Goal: Book appointment/travel/reservation

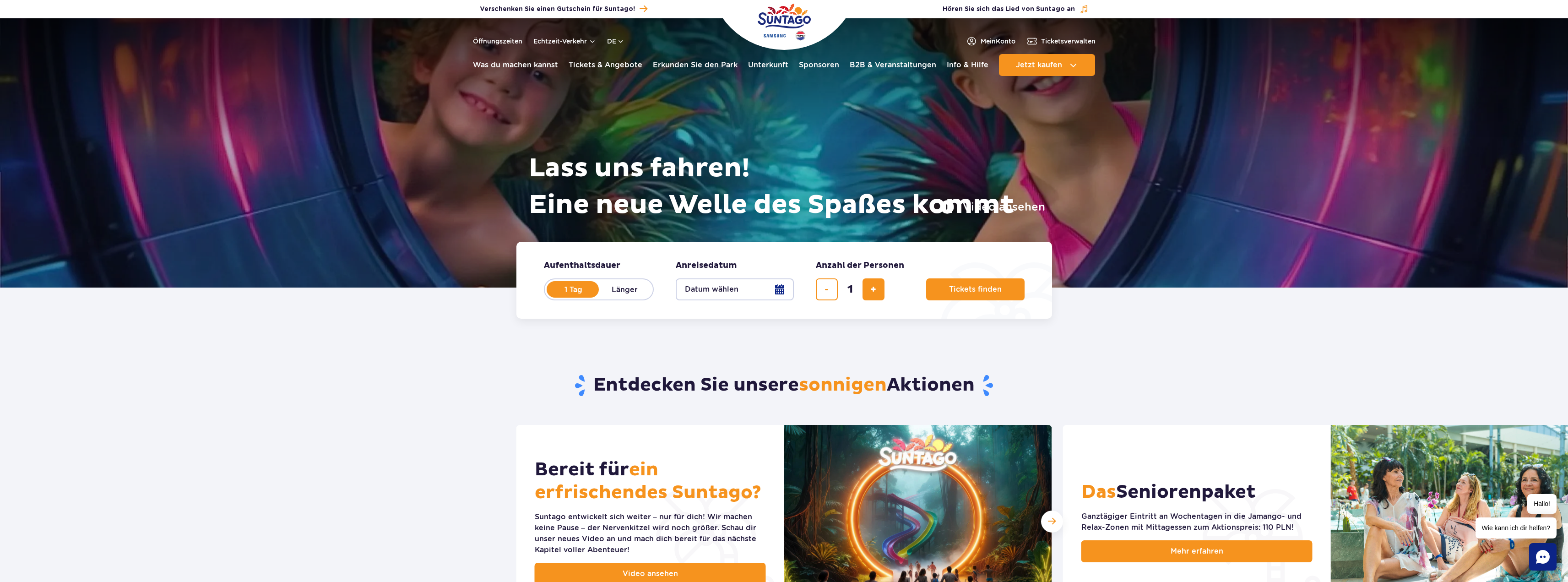
click at [616, 288] on font "Länger" at bounding box center [624, 290] width 26 height 9
click at [609, 297] on input "Länger" at bounding box center [603, 298] width 10 height 2
radio input "false"
radio input "true"
click at [725, 285] on font "Datum wählen" at bounding box center [712, 289] width 54 height 9
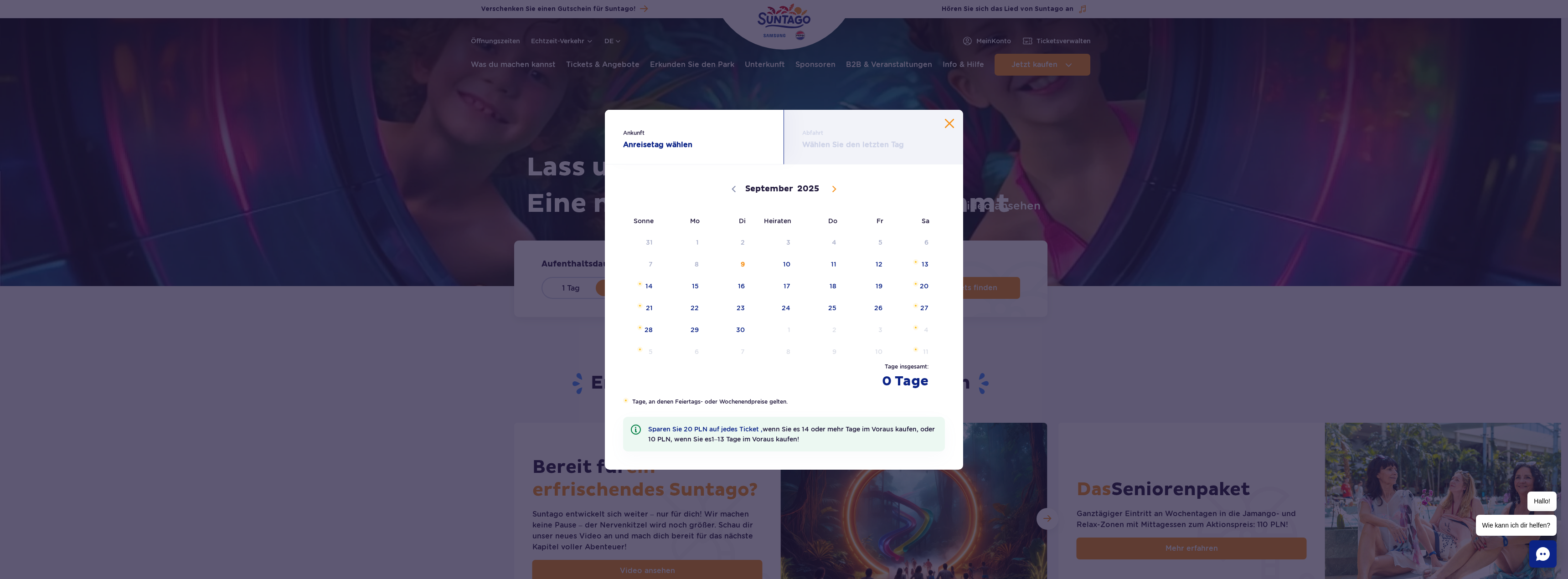
click at [834, 190] on icon at bounding box center [834, 189] width 6 height 6
select select "9"
click at [684, 329] on span "27" at bounding box center [683, 330] width 46 height 21
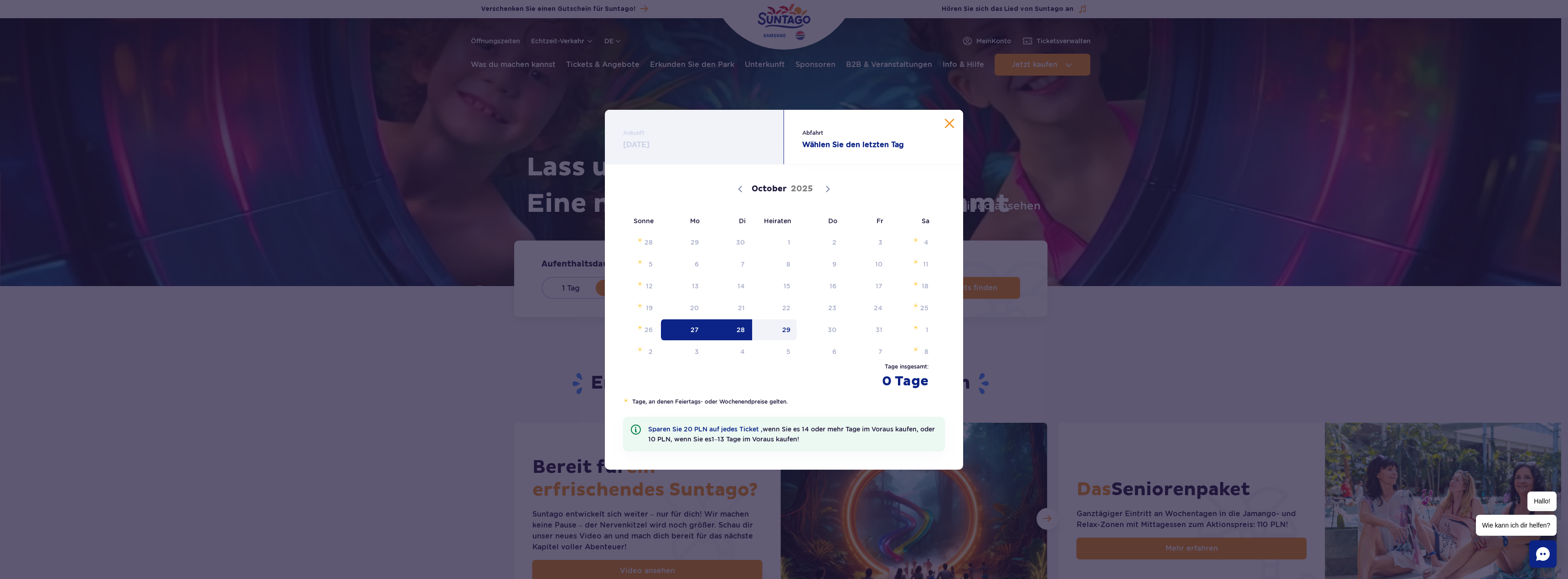
click at [788, 330] on font "29" at bounding box center [786, 330] width 8 height 7
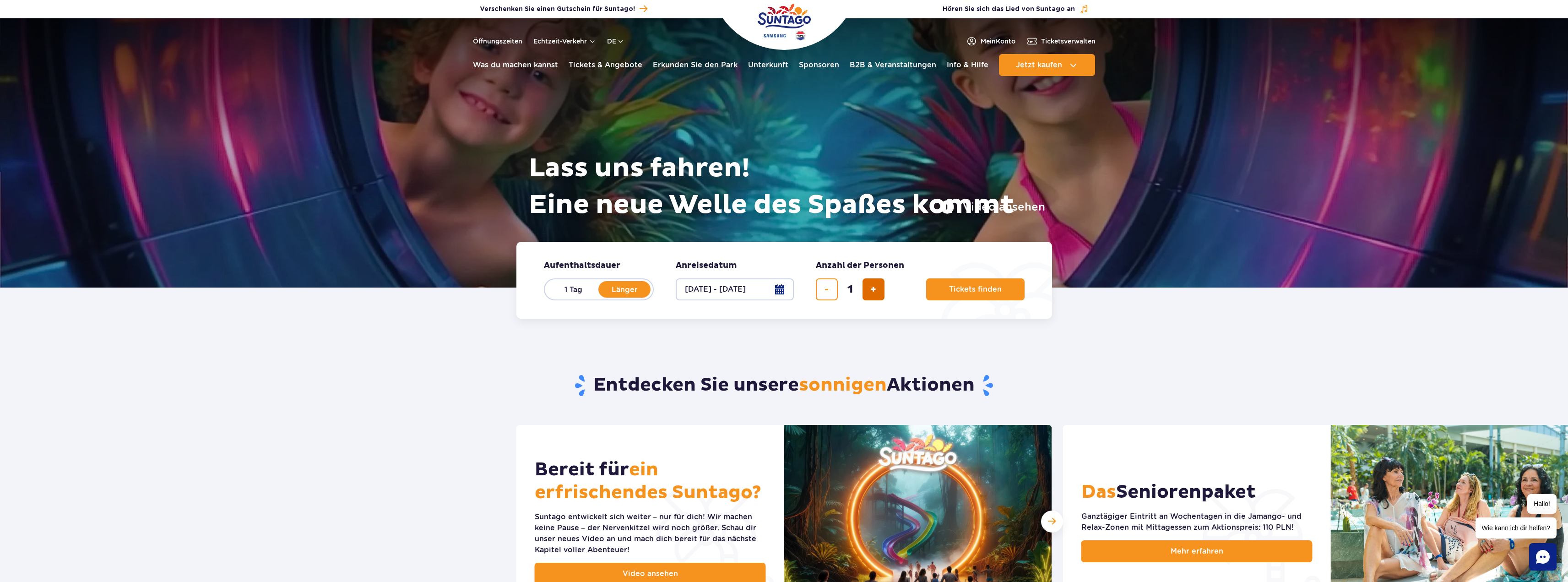
click at [874, 289] on span "Ticket hinzufügen" at bounding box center [874, 289] width 6 height 0
type input "2"
click at [943, 290] on button "Tickets finden" at bounding box center [975, 289] width 98 height 22
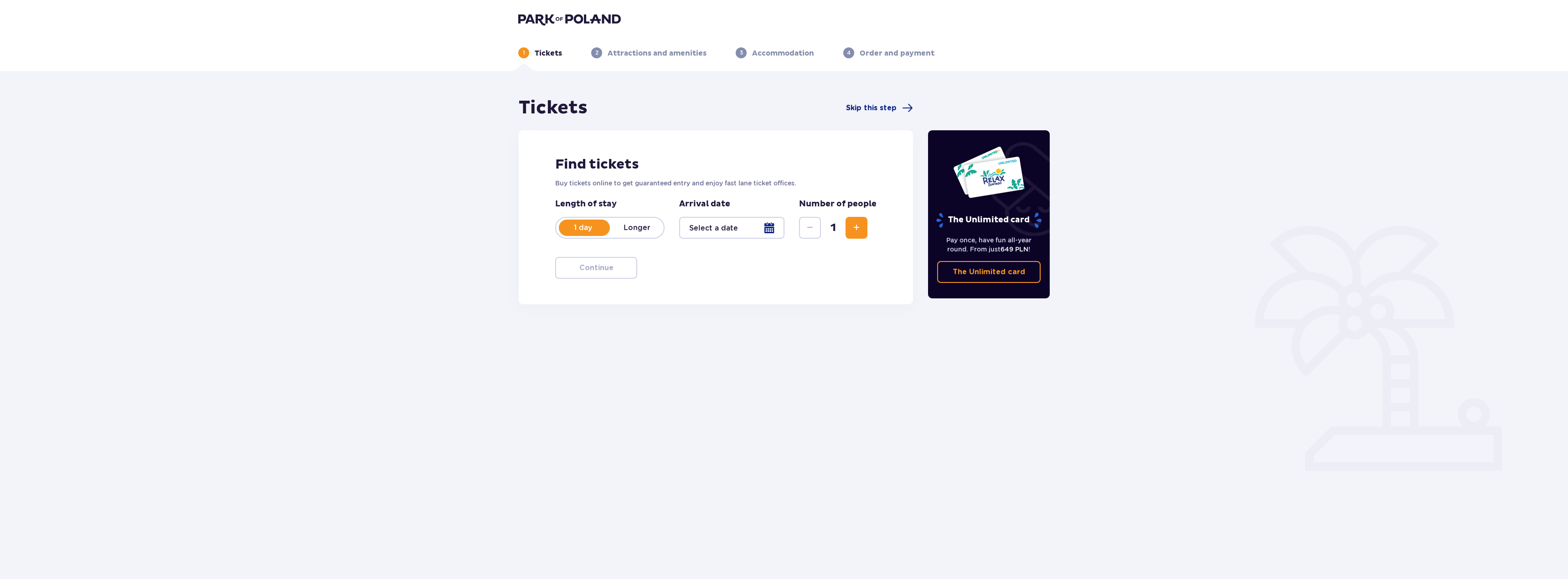
type input "[DATE] - [DATE]"
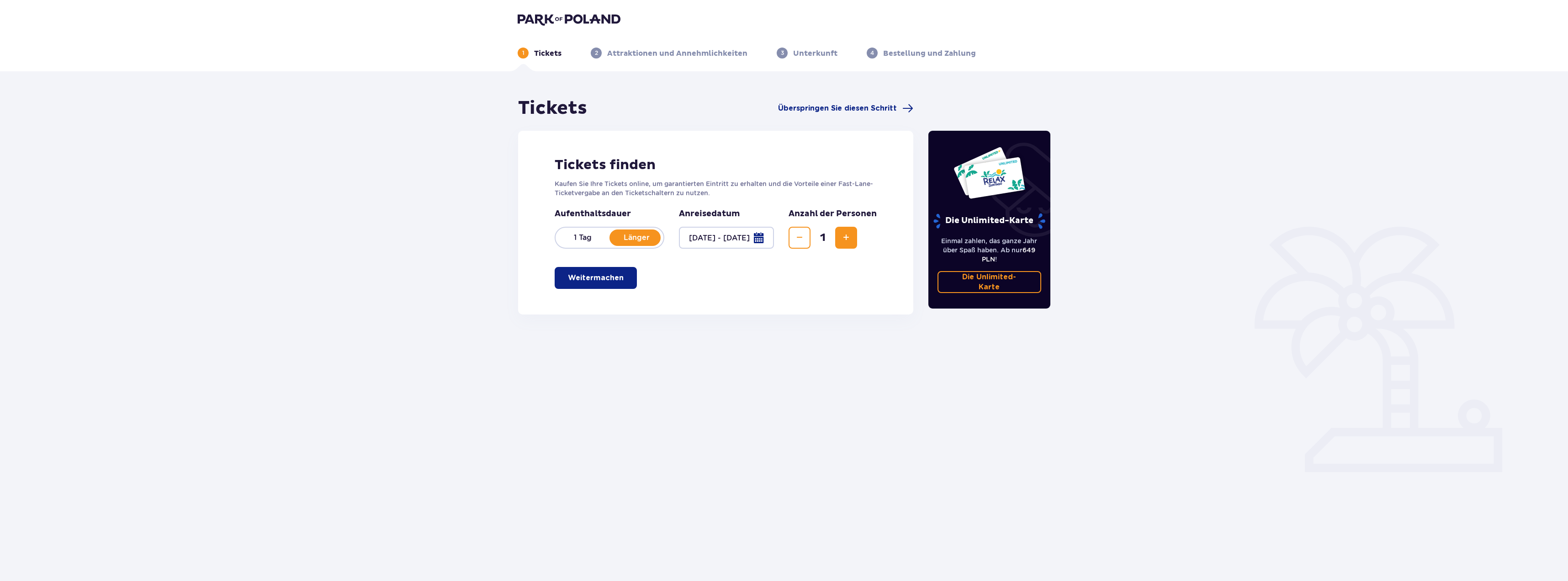
click at [841, 236] on span "Zunahme" at bounding box center [846, 237] width 11 height 11
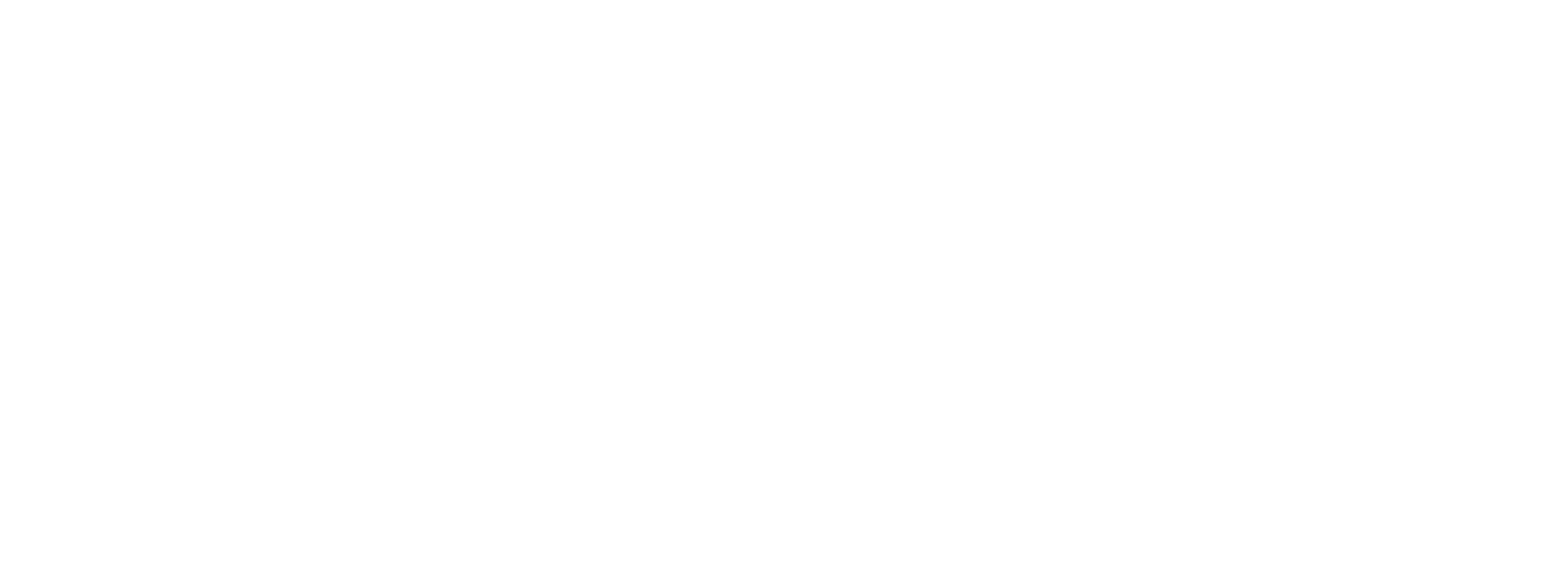
click at [399, 4] on html "Originaltext Diese Übersetzung bewerten Mit deinem Feedback können wir Google Ü…" at bounding box center [784, 2] width 1568 height 4
click at [564, 4] on html "Originaltext Diese Übersetzung bewerten Mit deinem Feedback können wir Google Ü…" at bounding box center [784, 2] width 1568 height 4
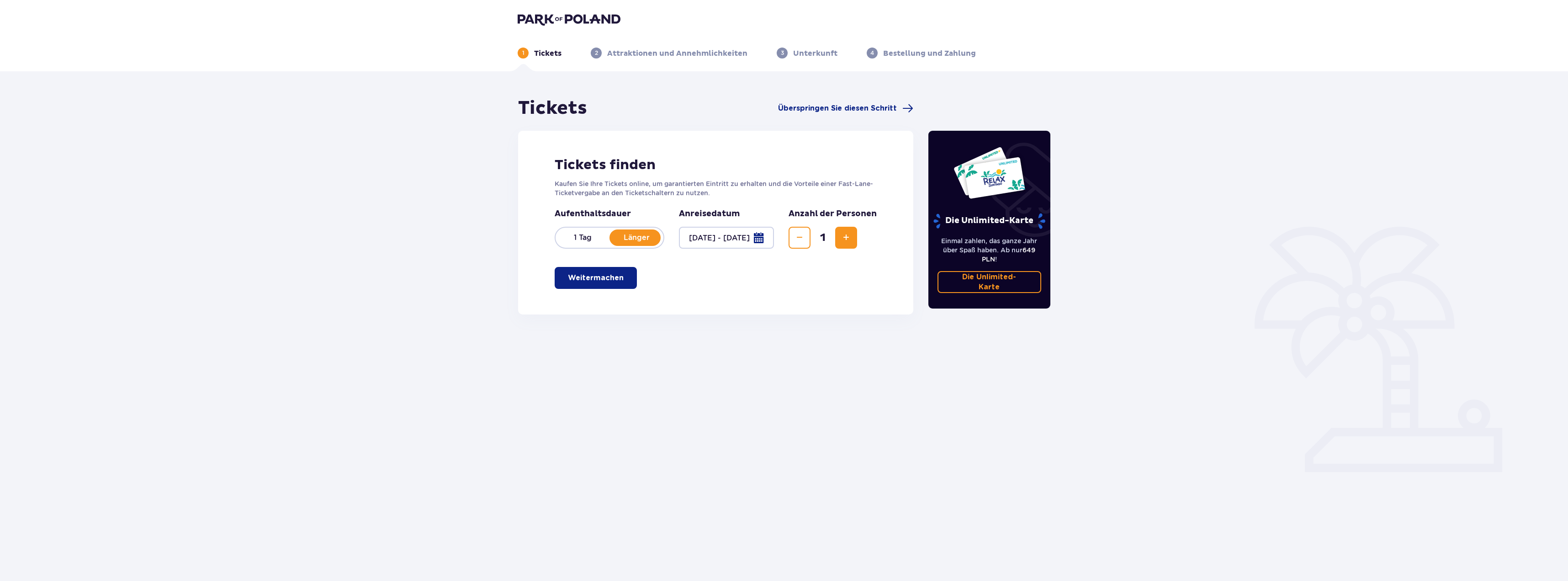
click at [843, 242] on span "Zunahme" at bounding box center [846, 237] width 11 height 11
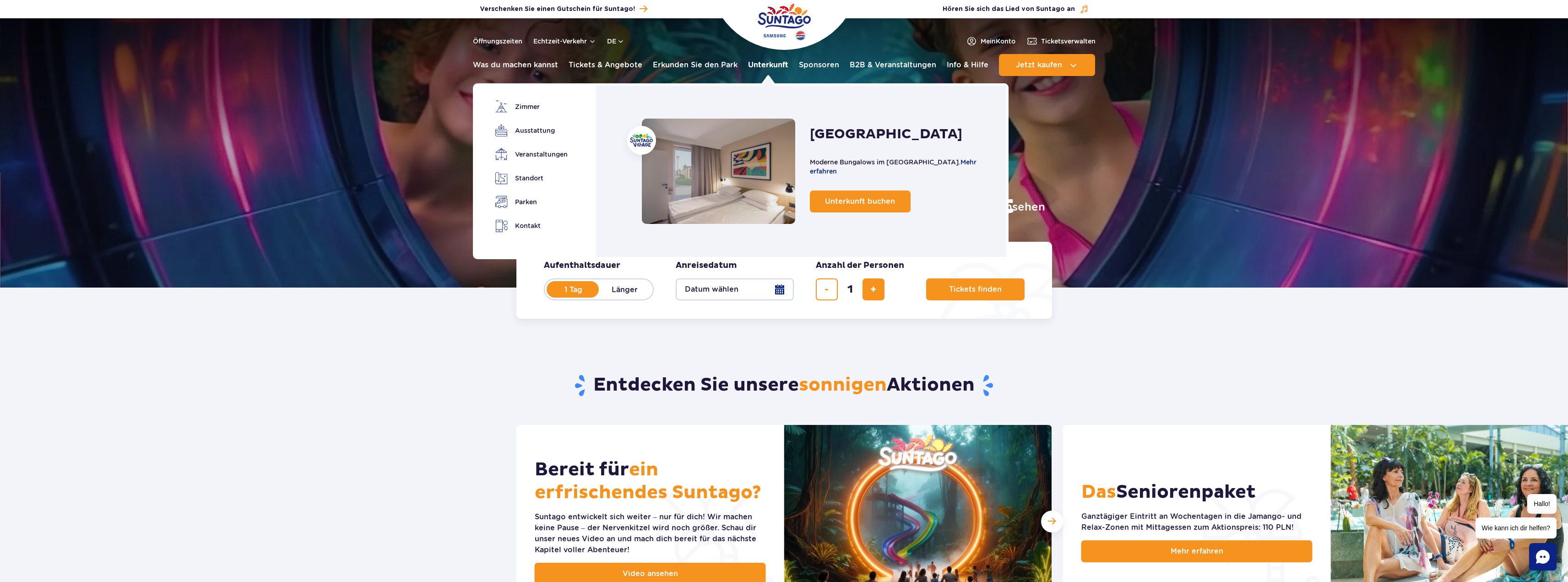
click at [763, 62] on font "Unterkunft" at bounding box center [768, 65] width 40 height 9
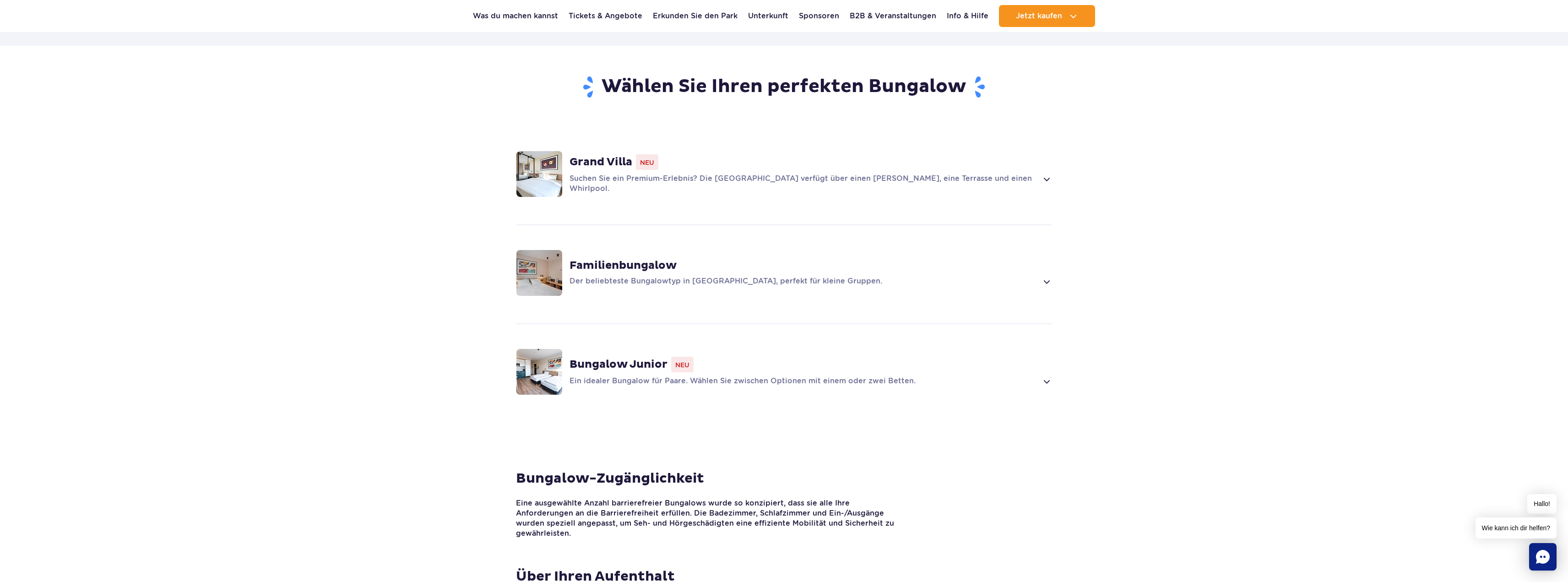
scroll to position [595, 0]
click at [768, 377] on font "Ein idealer Bungalow für Paare. Wählen Sie zwischen Optionen mit einem oder zwe…" at bounding box center [743, 381] width 346 height 9
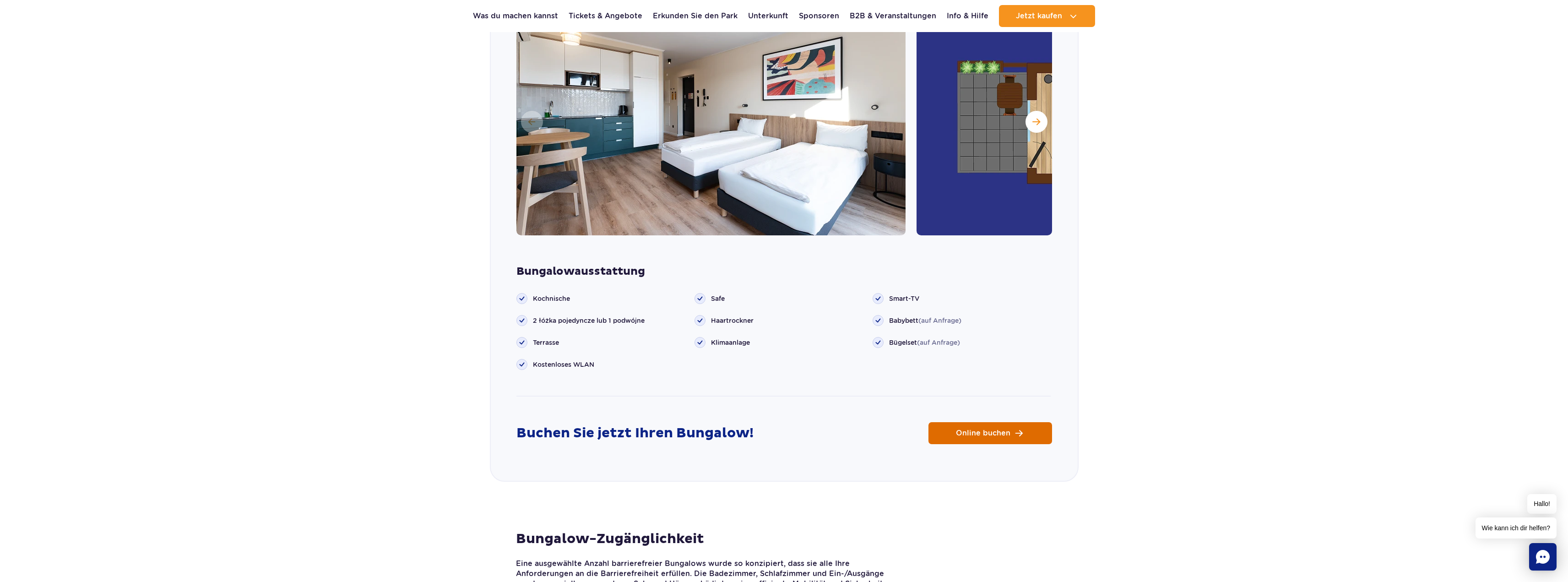
scroll to position [1029, 0]
click at [979, 429] on span "Online buchen" at bounding box center [983, 433] width 54 height 7
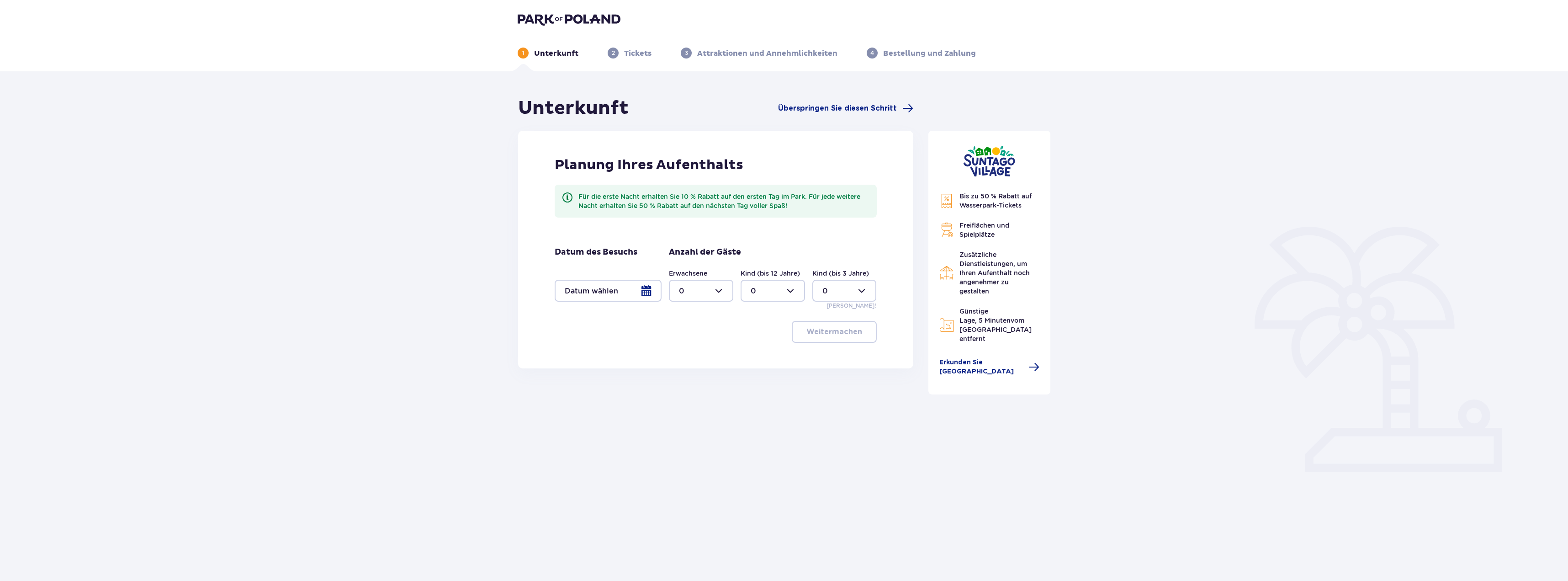
click at [717, 295] on div at bounding box center [701, 290] width 65 height 22
click at [697, 334] on div "1" at bounding box center [701, 337] width 45 height 10
type input "1"
click at [764, 298] on div at bounding box center [773, 290] width 65 height 22
click at [752, 359] on font "2" at bounding box center [752, 356] width 4 height 9
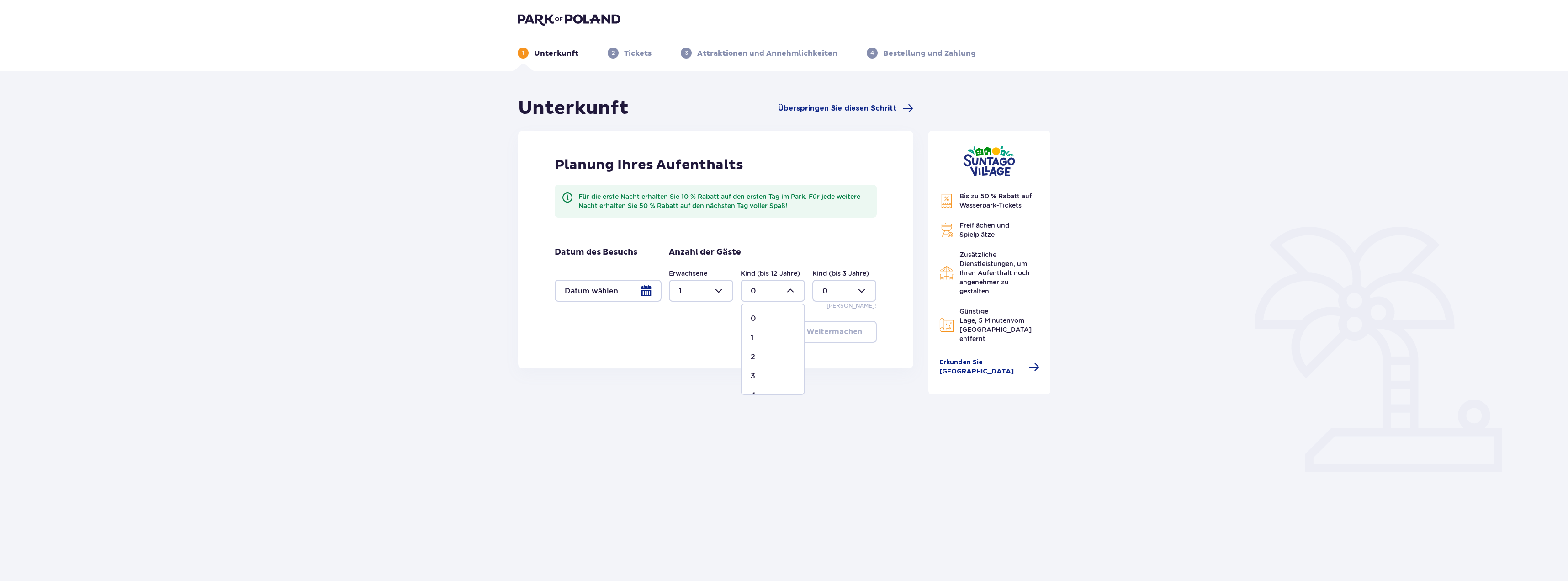
type input "2"
click at [639, 289] on div at bounding box center [608, 290] width 107 height 22
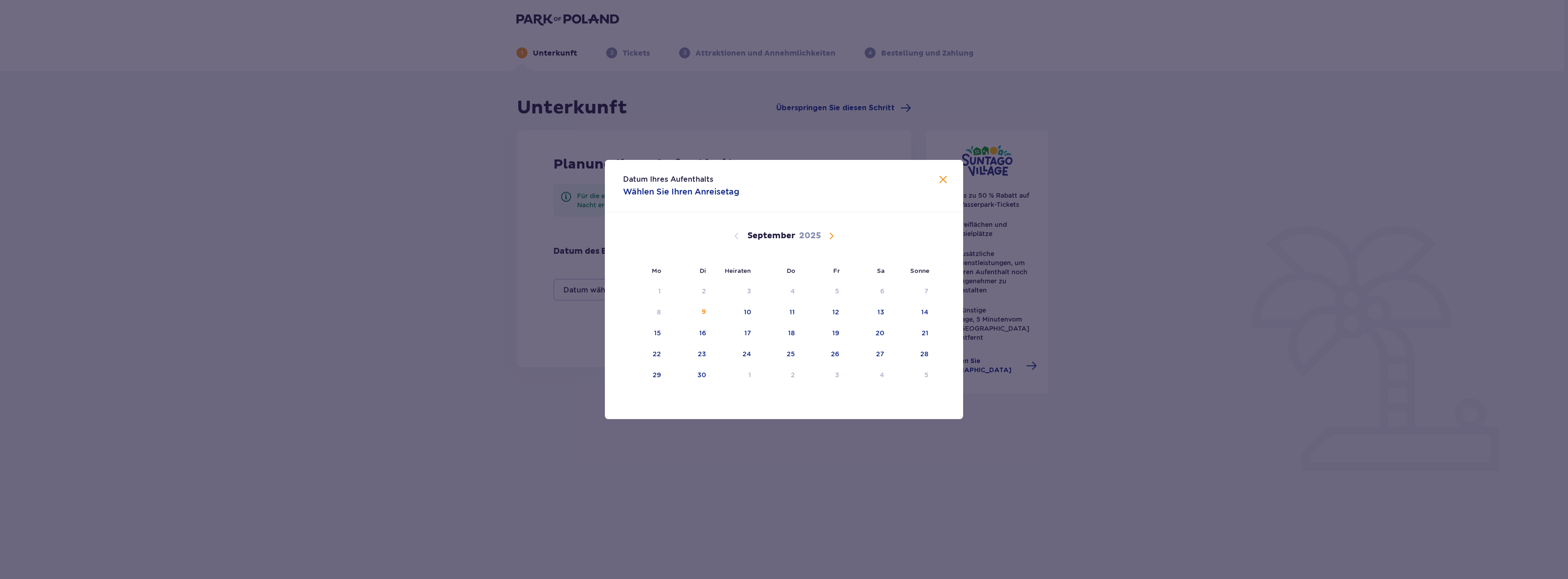
click at [826, 237] on span "Kalender" at bounding box center [831, 236] width 11 height 11
click at [658, 375] on font "27" at bounding box center [657, 375] width 8 height 7
click at [745, 374] on font "29" at bounding box center [746, 375] width 8 height 7
type input "[DATE] - [DATE]"
type input "0"
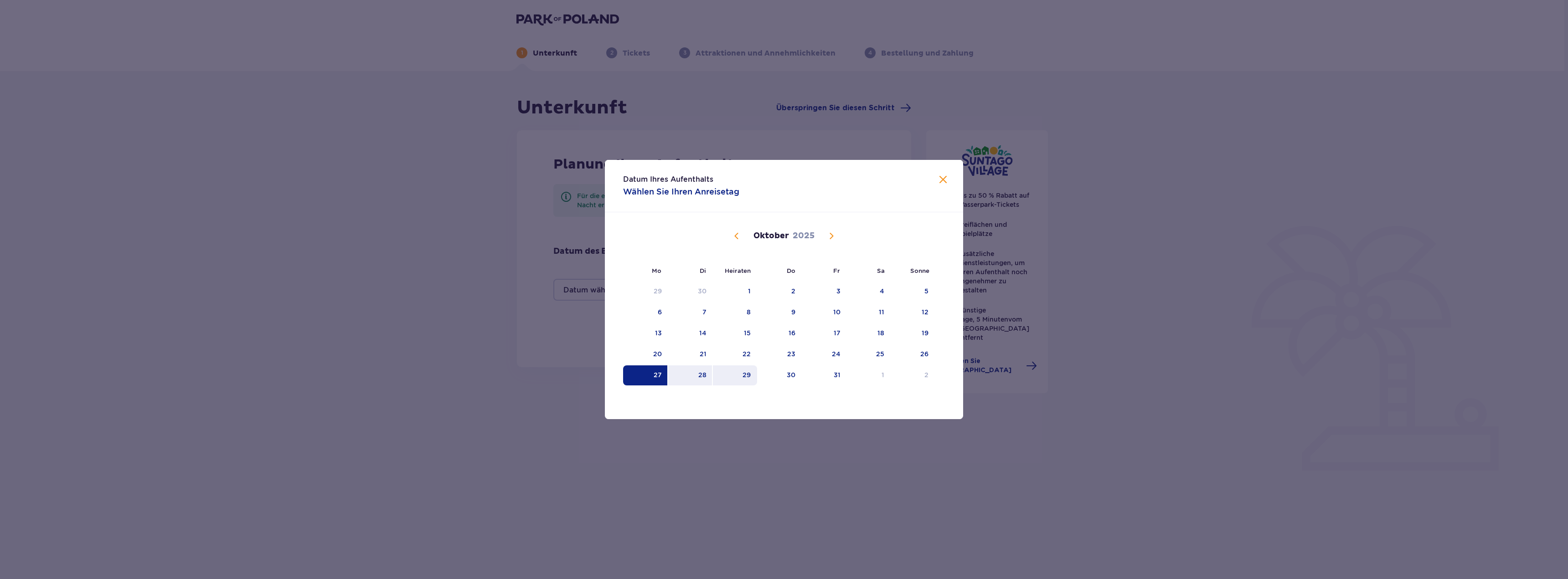
type input "0"
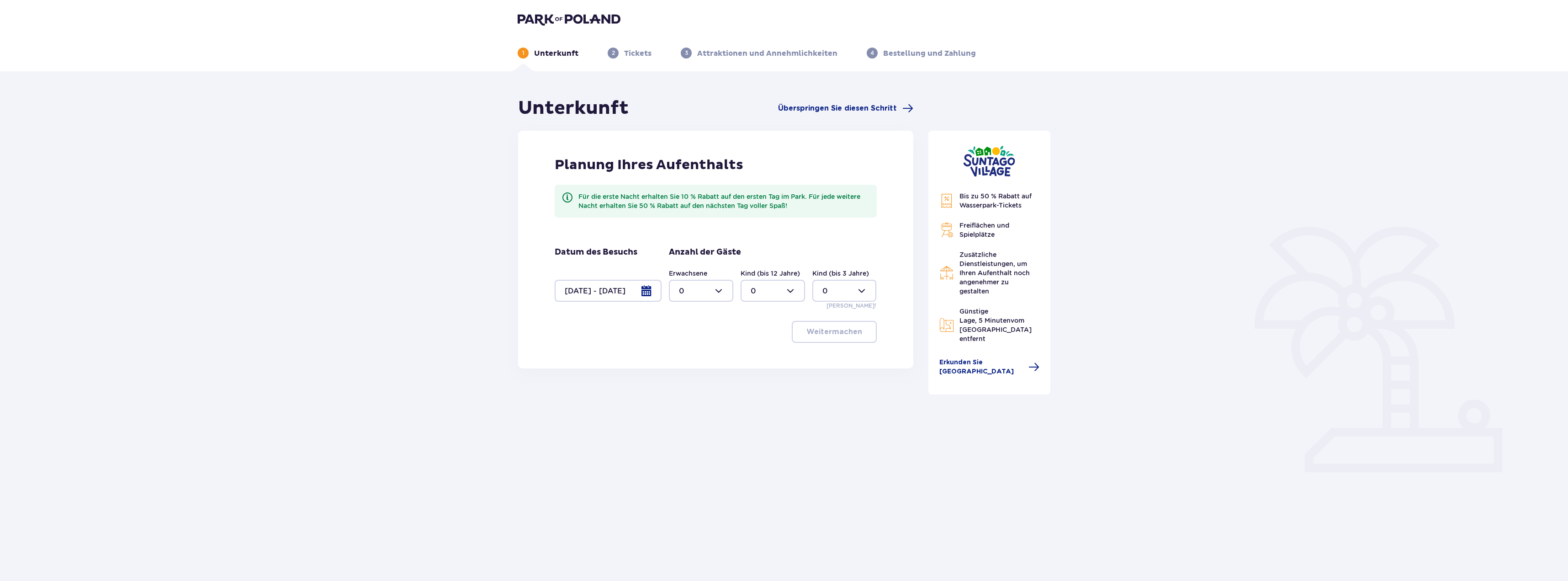
click at [724, 292] on div at bounding box center [701, 290] width 65 height 22
click at [693, 335] on div "1" at bounding box center [701, 337] width 45 height 10
type input "1"
click at [762, 292] on div at bounding box center [773, 290] width 65 height 22
click at [757, 336] on div "1" at bounding box center [772, 337] width 45 height 10
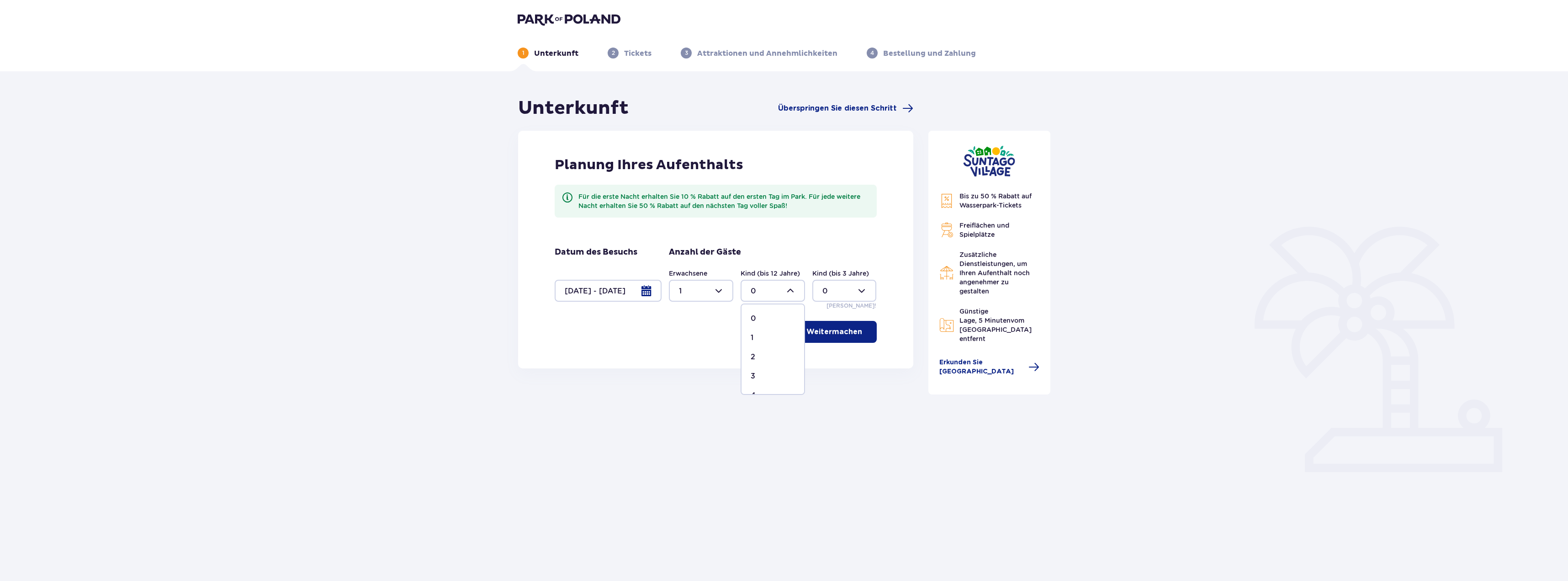
type input "1"
click at [824, 328] on font "Weitermachen" at bounding box center [834, 332] width 56 height 7
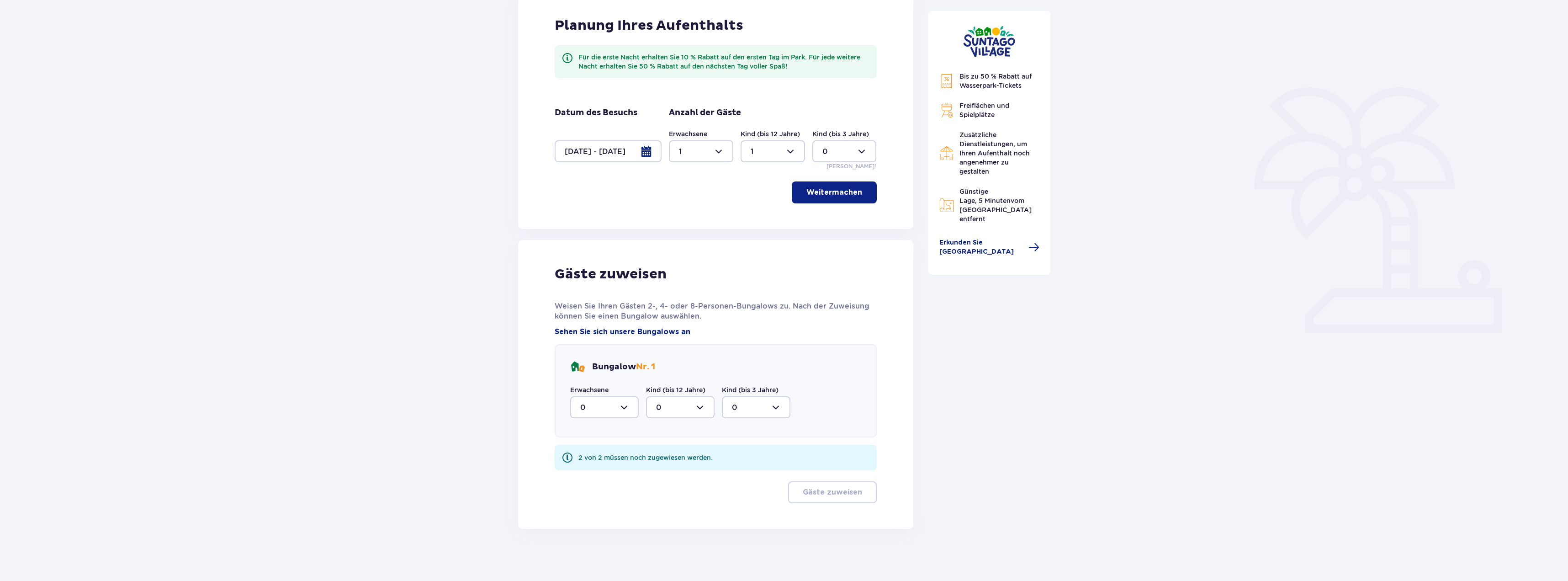
scroll to position [142, 0]
click at [620, 410] on div at bounding box center [605, 405] width 68 height 22
click at [591, 452] on div "1" at bounding box center [604, 452] width 48 height 10
type input "1"
click at [668, 406] on div at bounding box center [680, 405] width 68 height 22
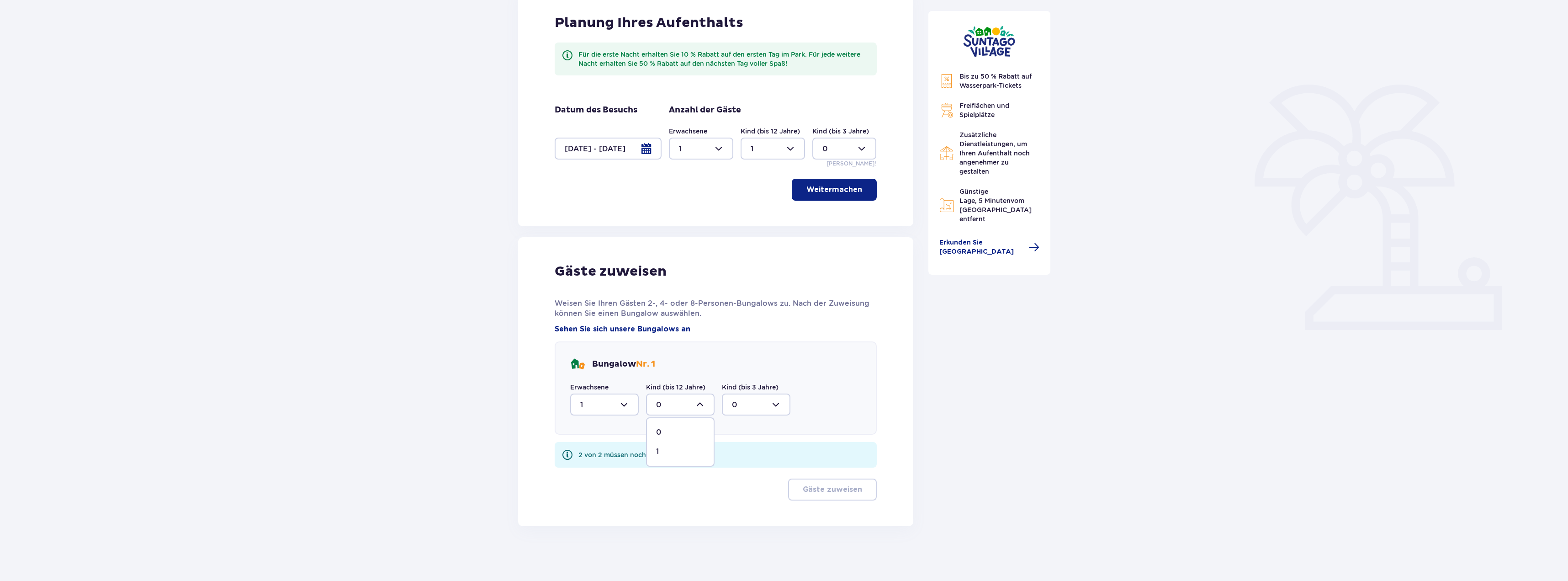
click at [666, 451] on div "1" at bounding box center [680, 452] width 48 height 10
type input "1"
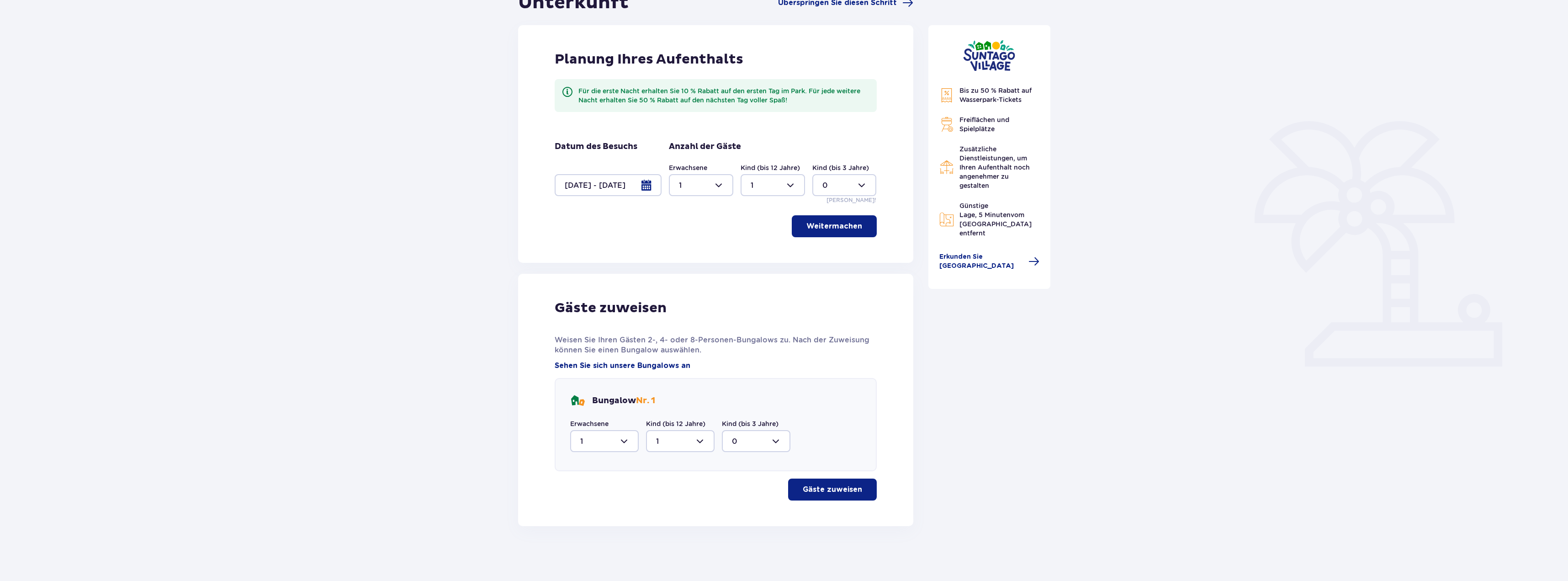
click at [826, 492] on font "Gäste zuweisen" at bounding box center [832, 489] width 59 height 7
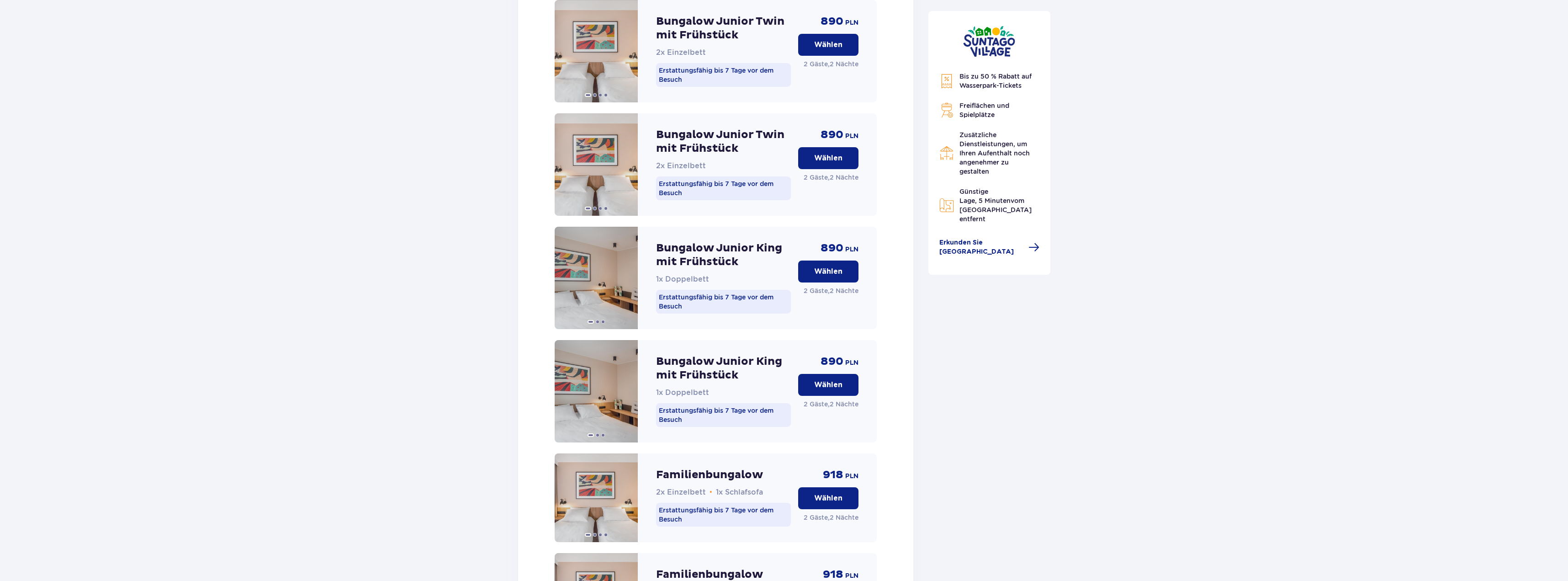
scroll to position [2825, 0]
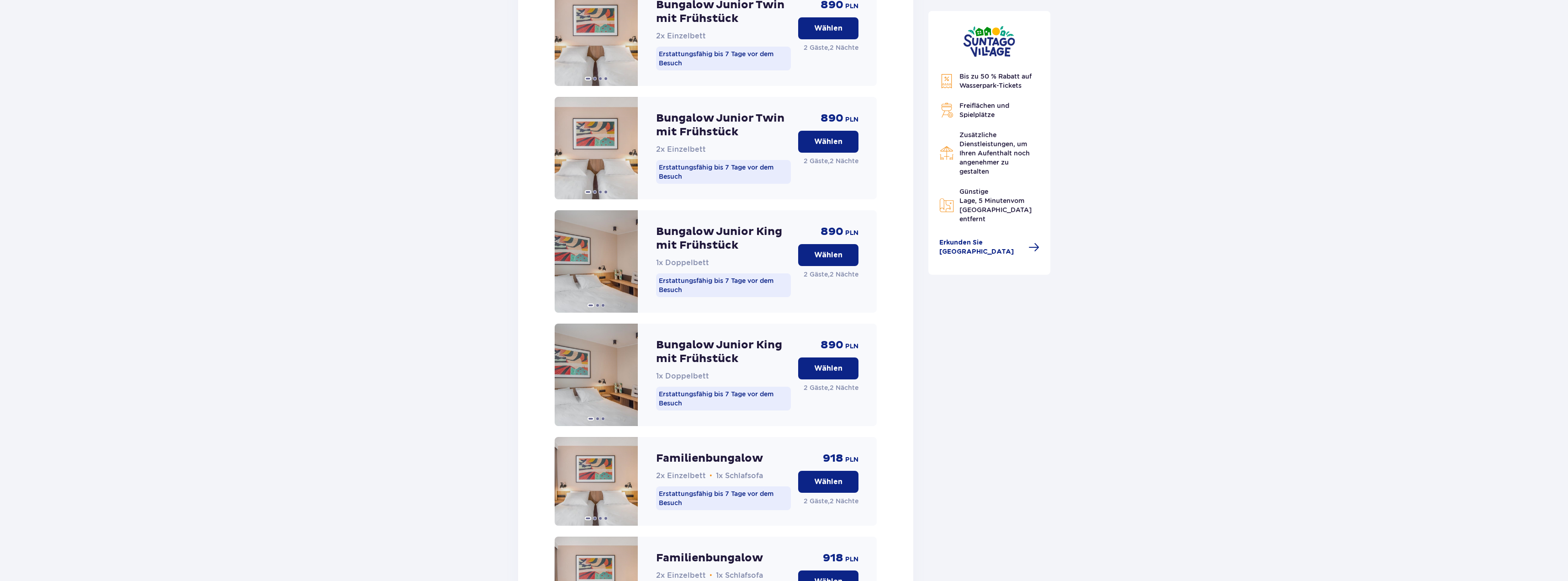
click at [821, 254] on font "Wählen" at bounding box center [828, 255] width 28 height 7
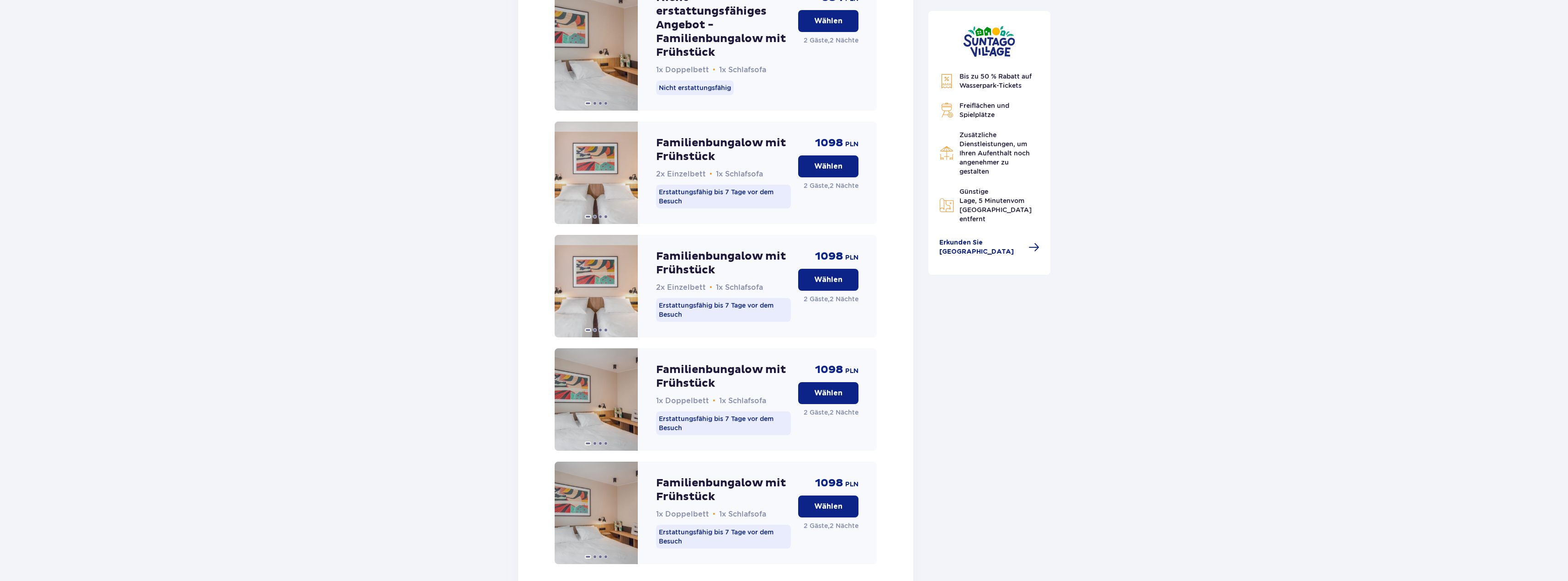
scroll to position [4235, 0]
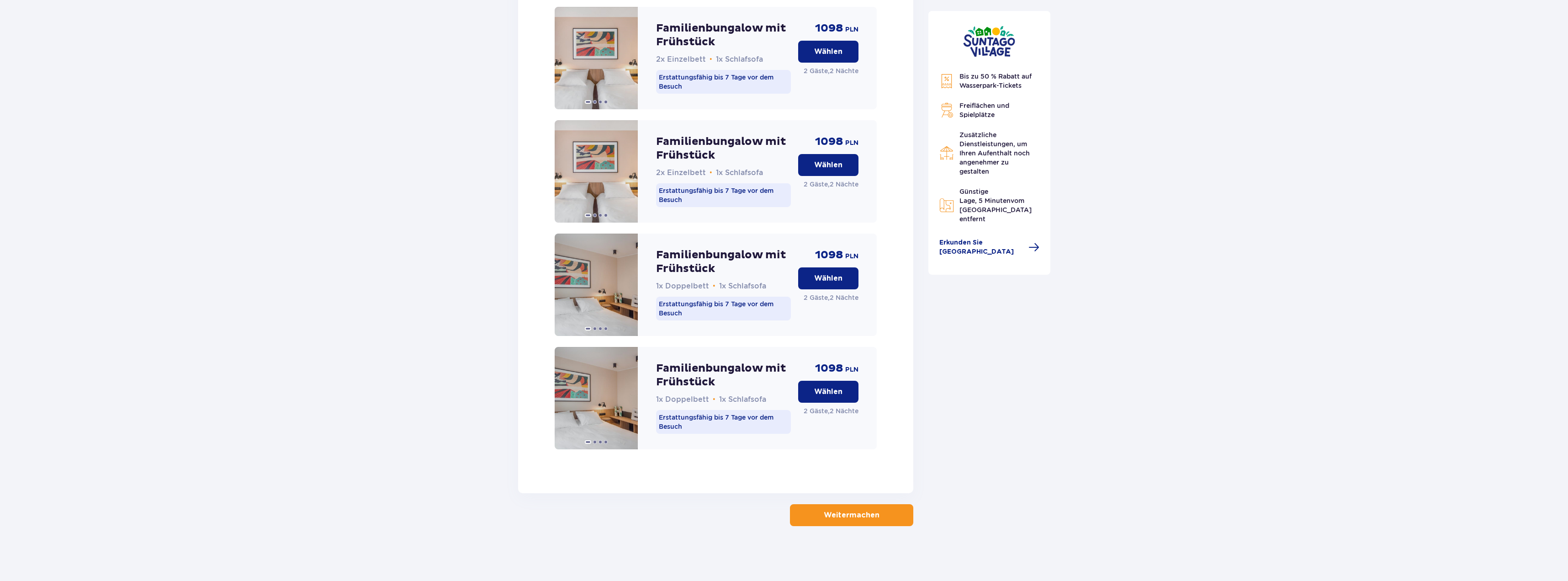
click at [854, 518] on font "Weitermachen" at bounding box center [851, 515] width 56 height 7
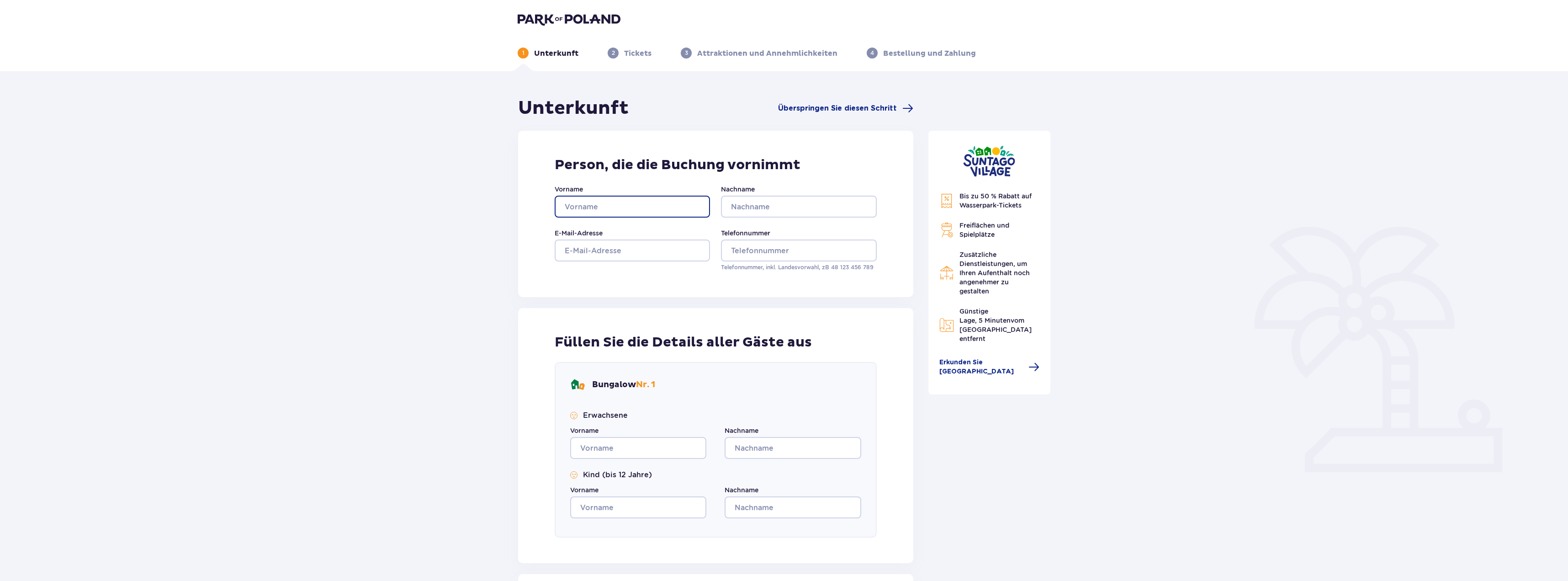
click at [623, 203] on input "Vorname" at bounding box center [632, 207] width 156 height 22
type input "[PERSON_NAME]"
type input "Westphal"
type input "[PERSON_NAME][EMAIL_ADDRESS][PERSON_NAME][DOMAIN_NAME]"
click at [732, 248] on input "01736533591" at bounding box center [799, 250] width 156 height 22
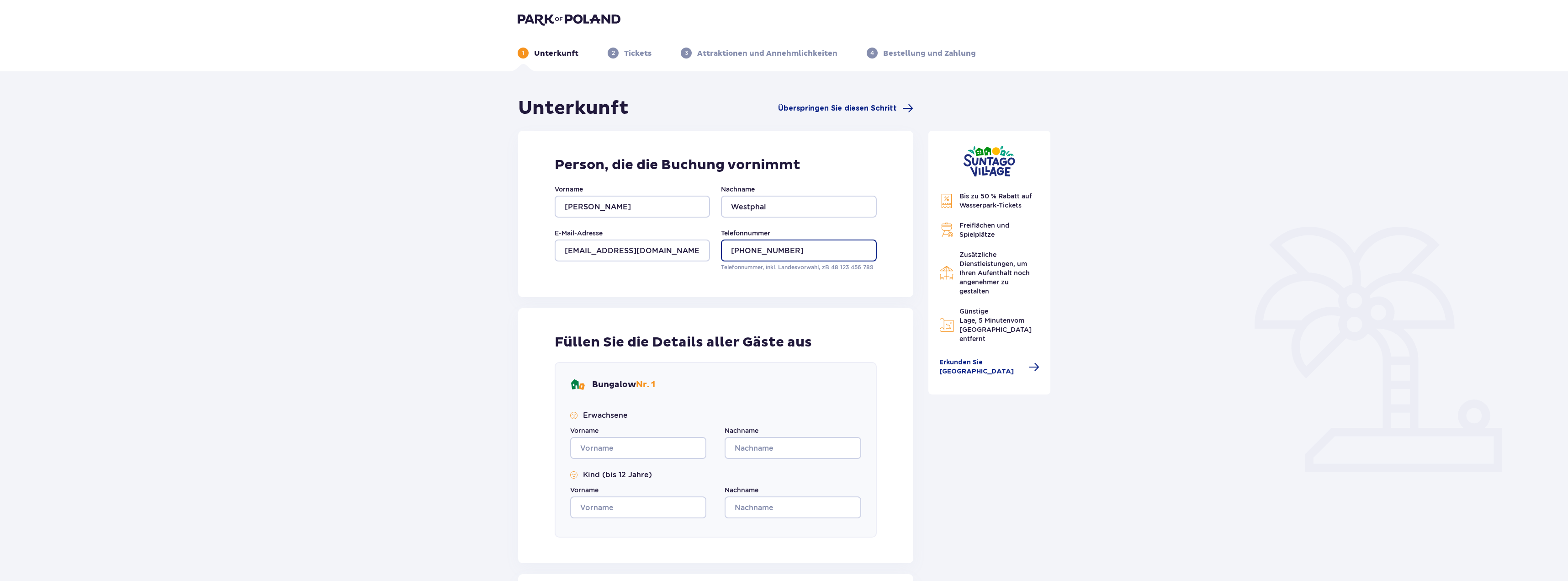
type input "[PHONE_NUMBER]"
click at [623, 447] on input "Vorname" at bounding box center [638, 448] width 136 height 22
type input "[PERSON_NAME]"
type input "Westphal"
type input "[PERSON_NAME]"
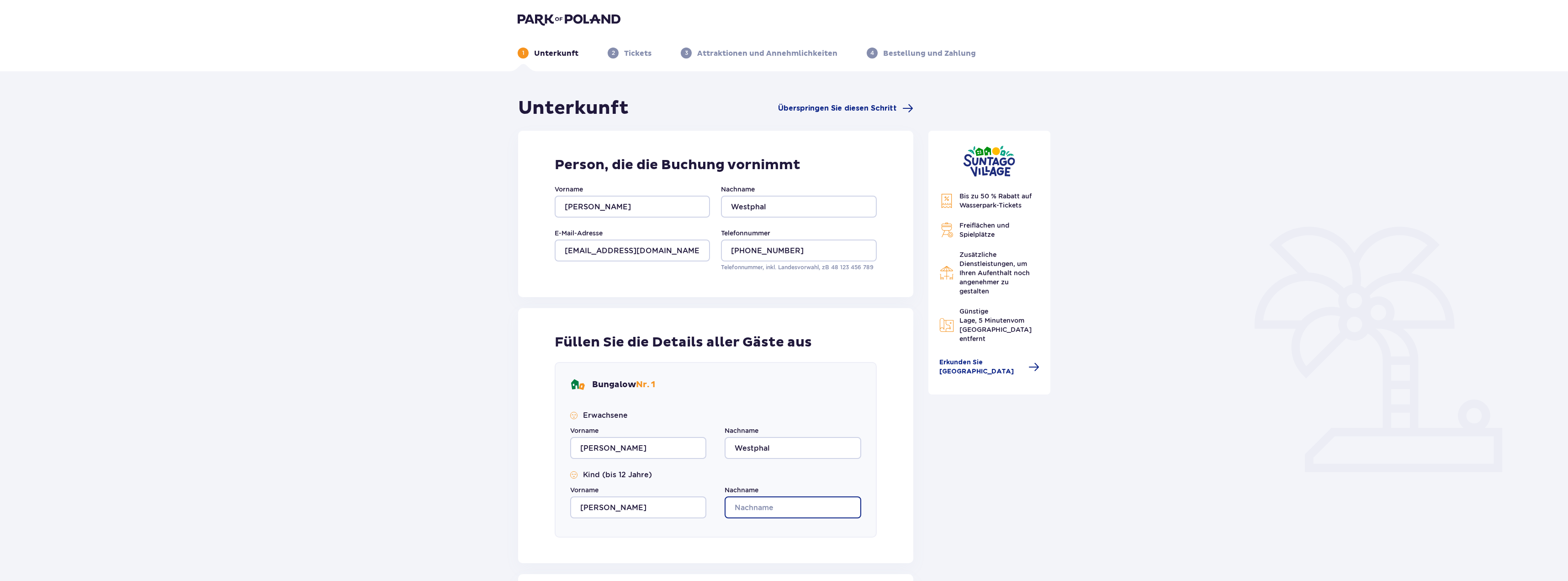
type input "Westphal"
drag, startPoint x: 607, startPoint y: 508, endPoint x: 581, endPoint y: 508, distance: 26.0
click at [581, 508] on input "[PERSON_NAME]" at bounding box center [638, 507] width 136 height 22
type input "I"
type input "Charlotte"
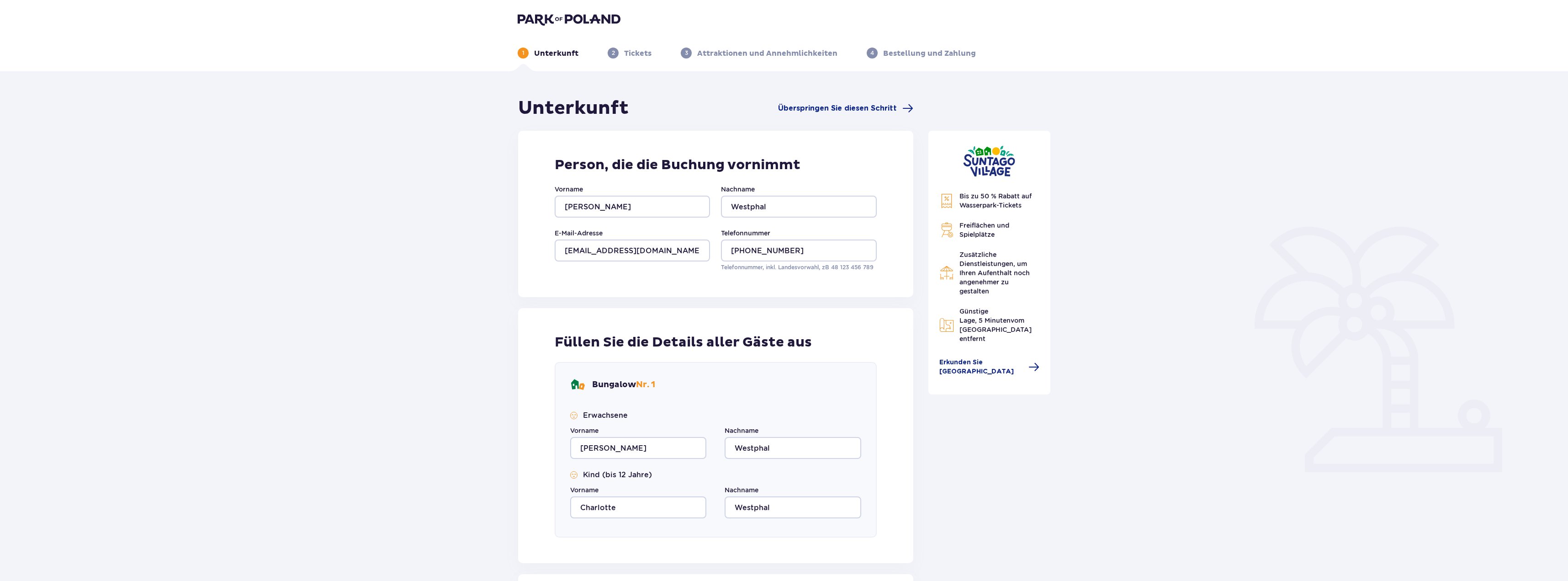
click at [697, 397] on div "Bungalow Nr . 1 Erwachsene Vorname Isabel Nachname Westphal Kind (bis 12 Jahre)…" at bounding box center [716, 450] width 322 height 176
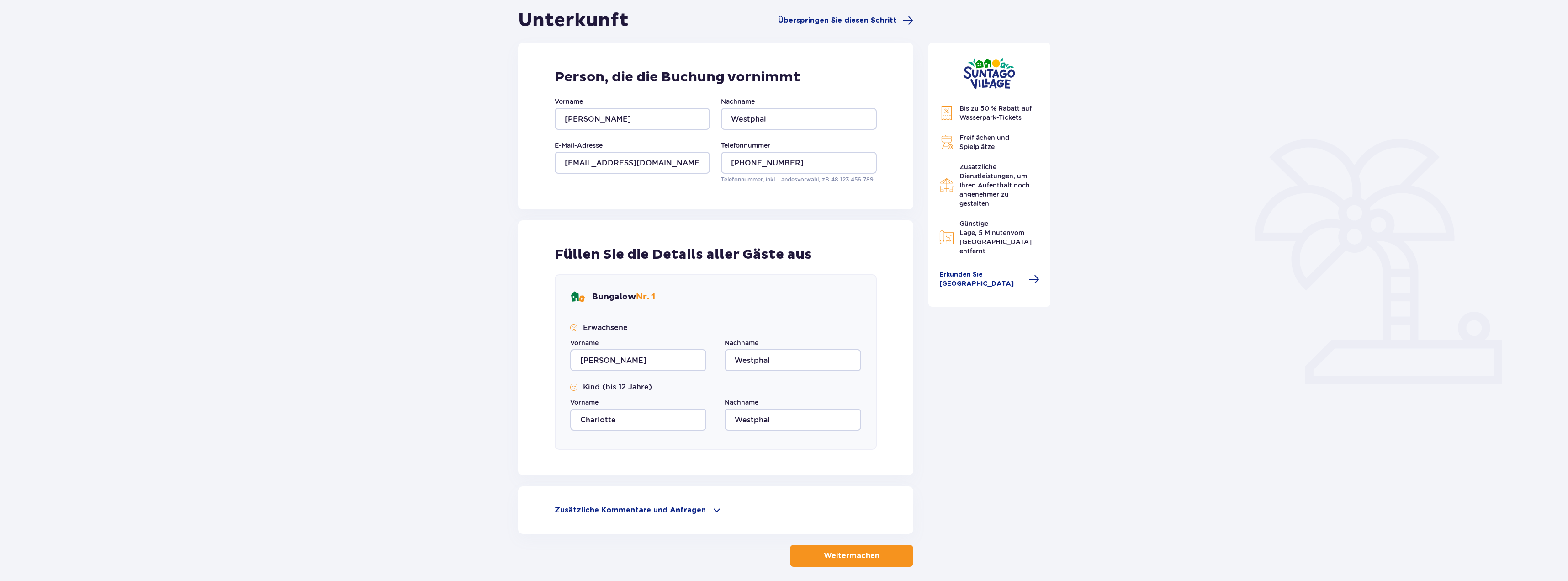
scroll to position [128, 0]
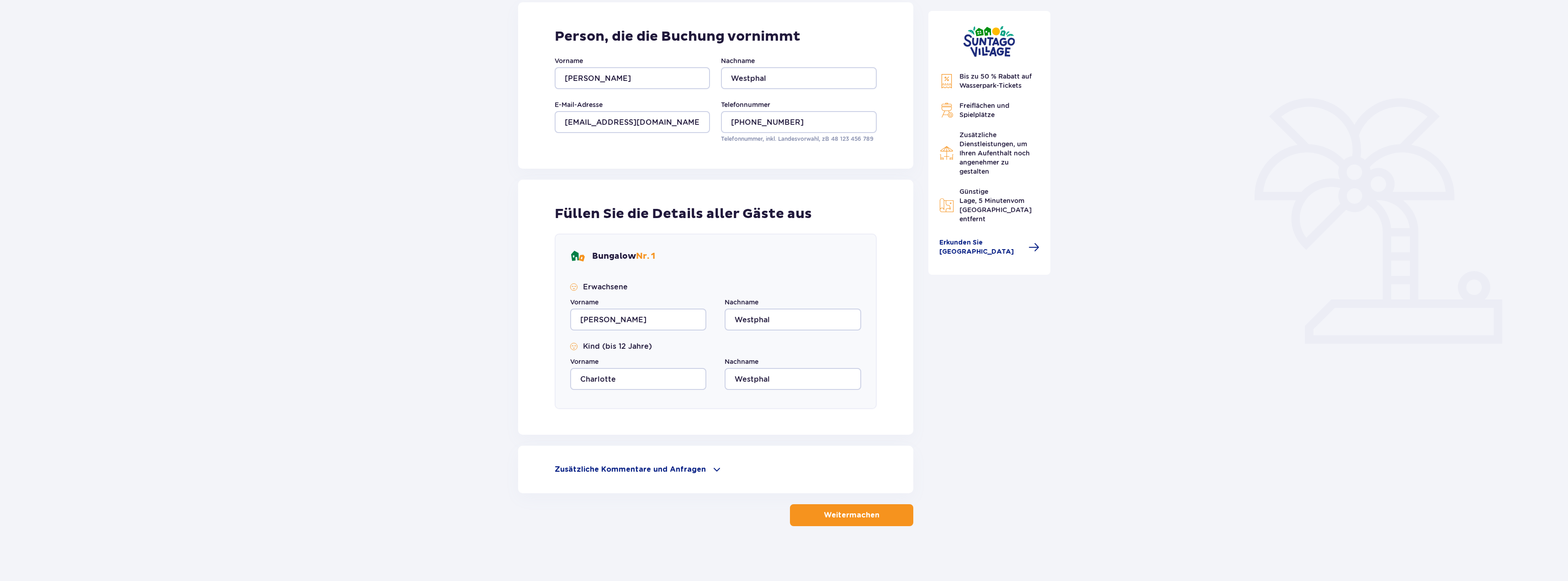
click at [849, 512] on font "Weitermachen" at bounding box center [851, 515] width 56 height 7
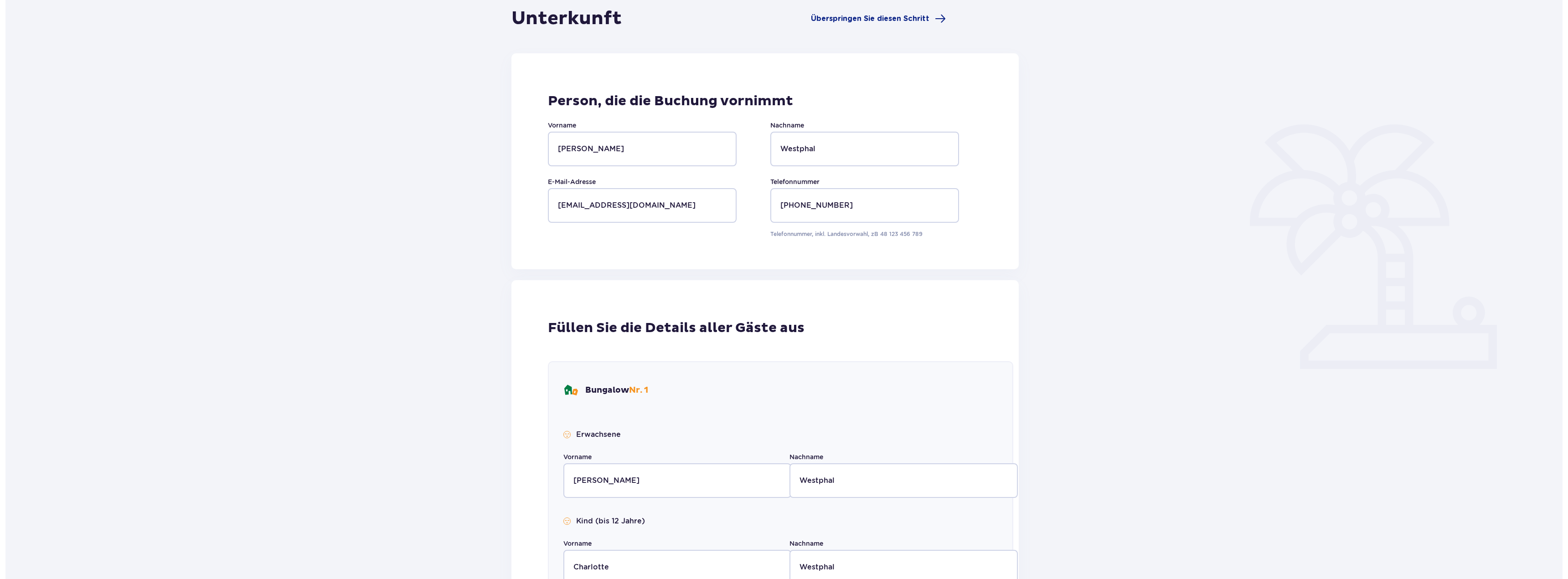
scroll to position [0, 0]
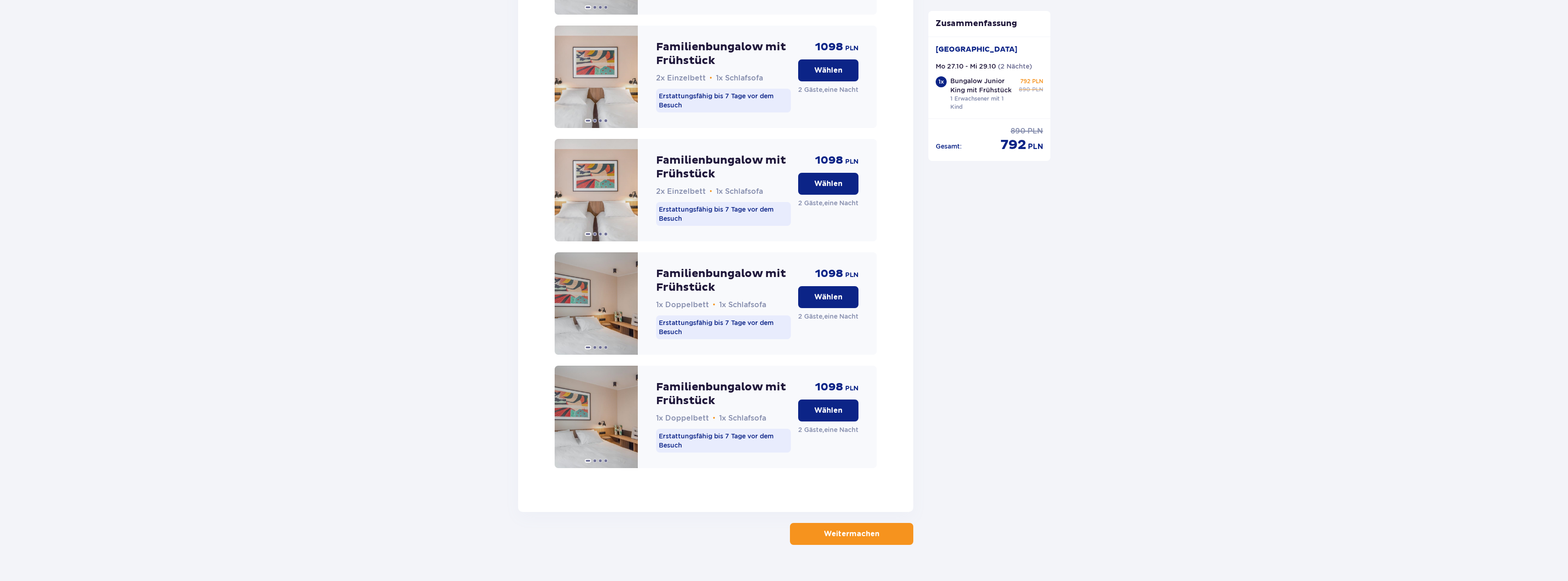
scroll to position [4235, 0]
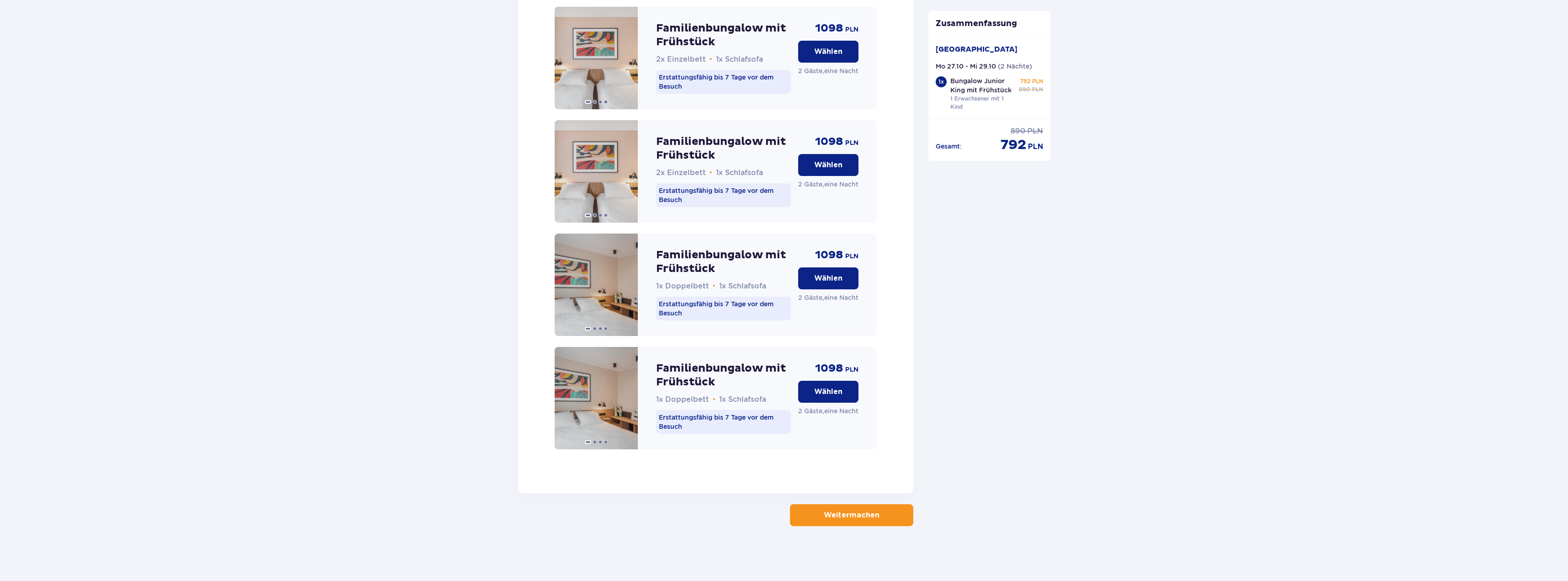
click at [880, 516] on span "button" at bounding box center [882, 515] width 11 height 11
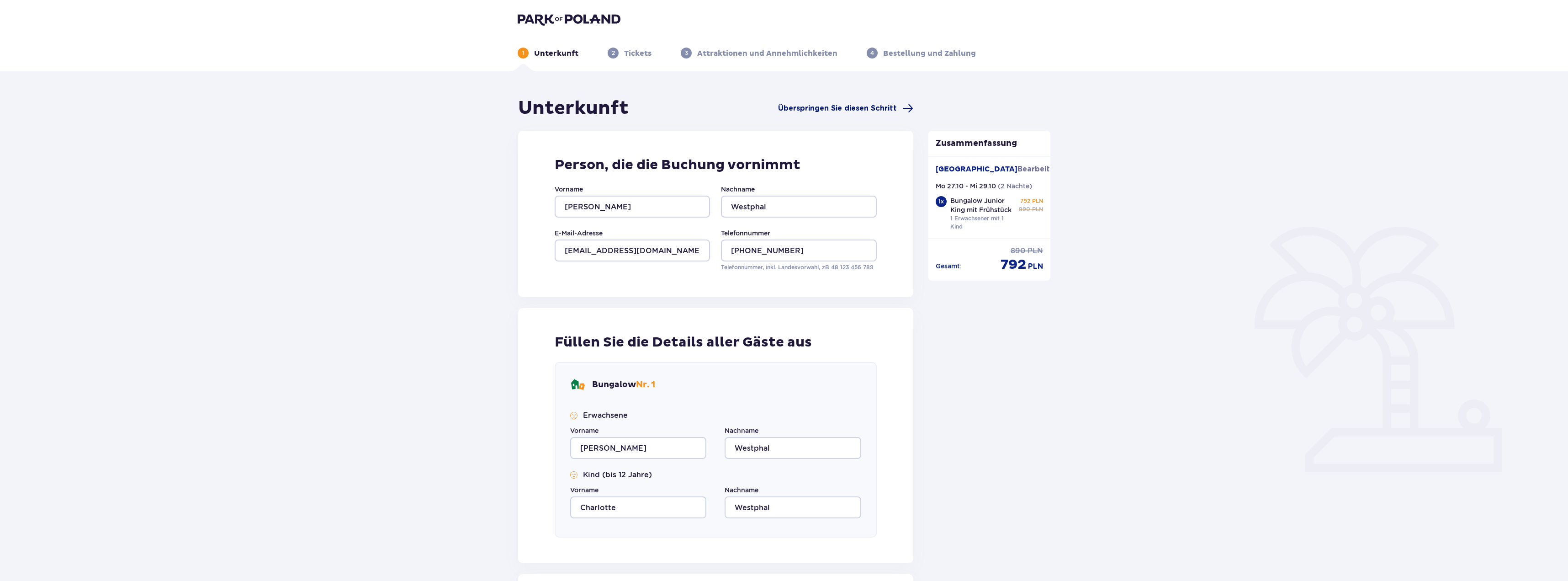
click at [847, 107] on font "Überspringen Sie diesen Schritt" at bounding box center [837, 108] width 119 height 7
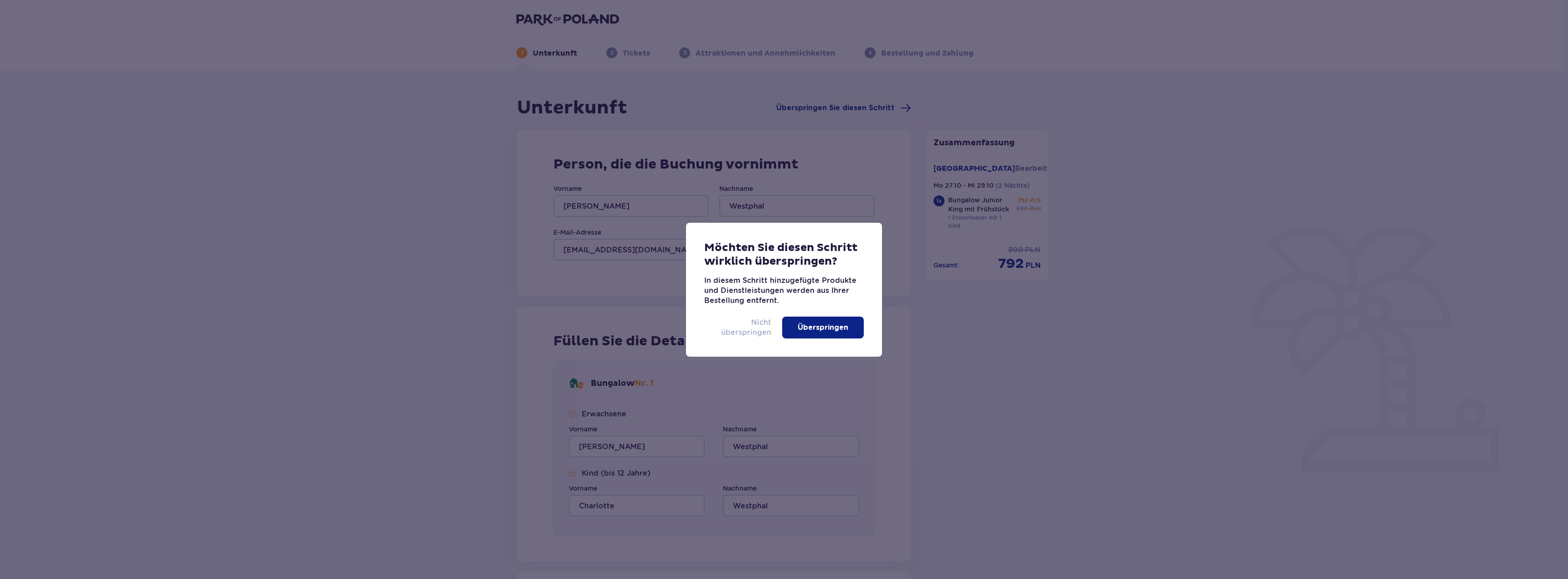
click at [749, 333] on font "Nicht überspringen" at bounding box center [746, 327] width 50 height 19
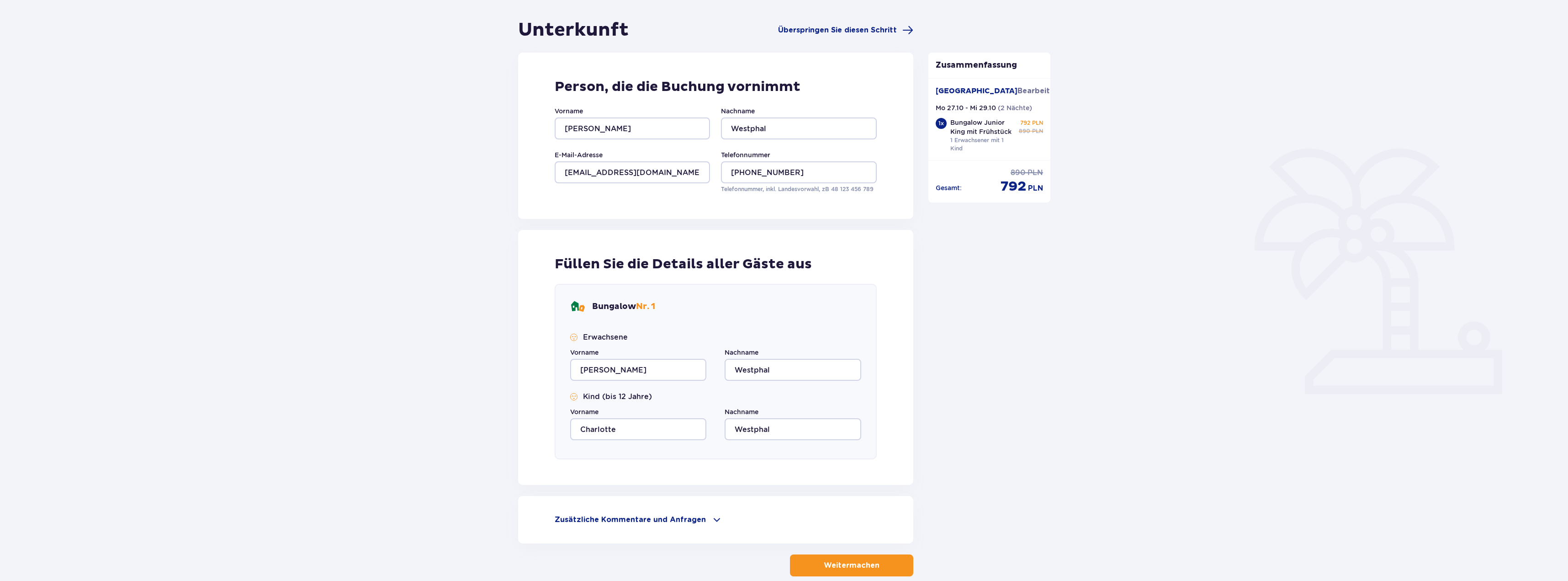
scroll to position [128, 0]
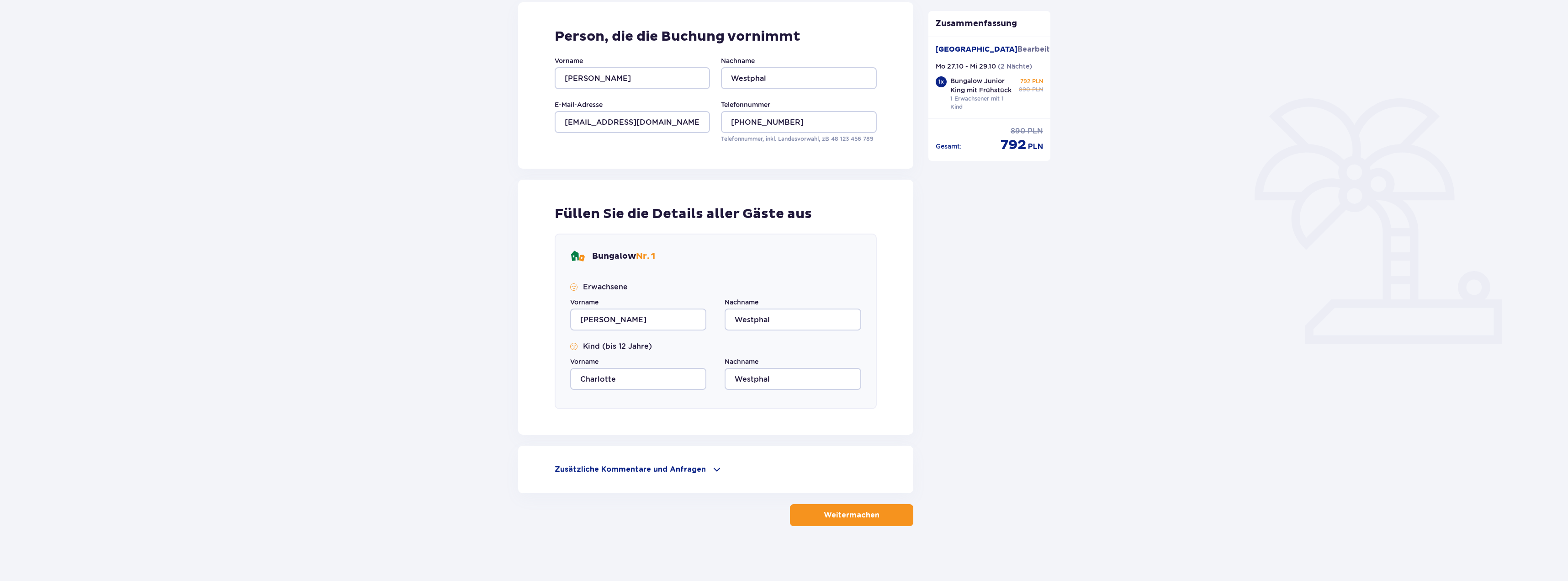
click at [671, 456] on div "Zusätzliche Kommentare und Anfragen Können wir Ihnen sonst noch weiterhelfen? L…" at bounding box center [716, 469] width 395 height 48
click at [674, 472] on font "Zusätzliche Kommentare und Anfragen" at bounding box center [630, 469] width 151 height 7
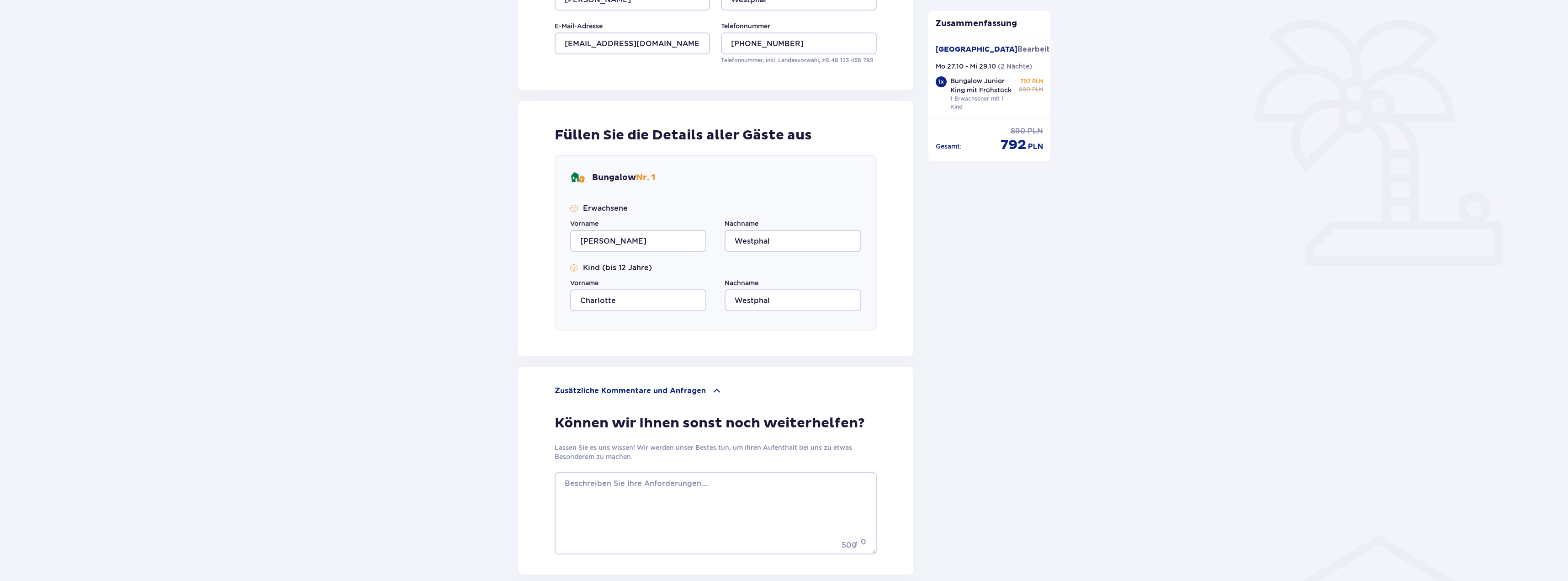
scroll to position [289, 0]
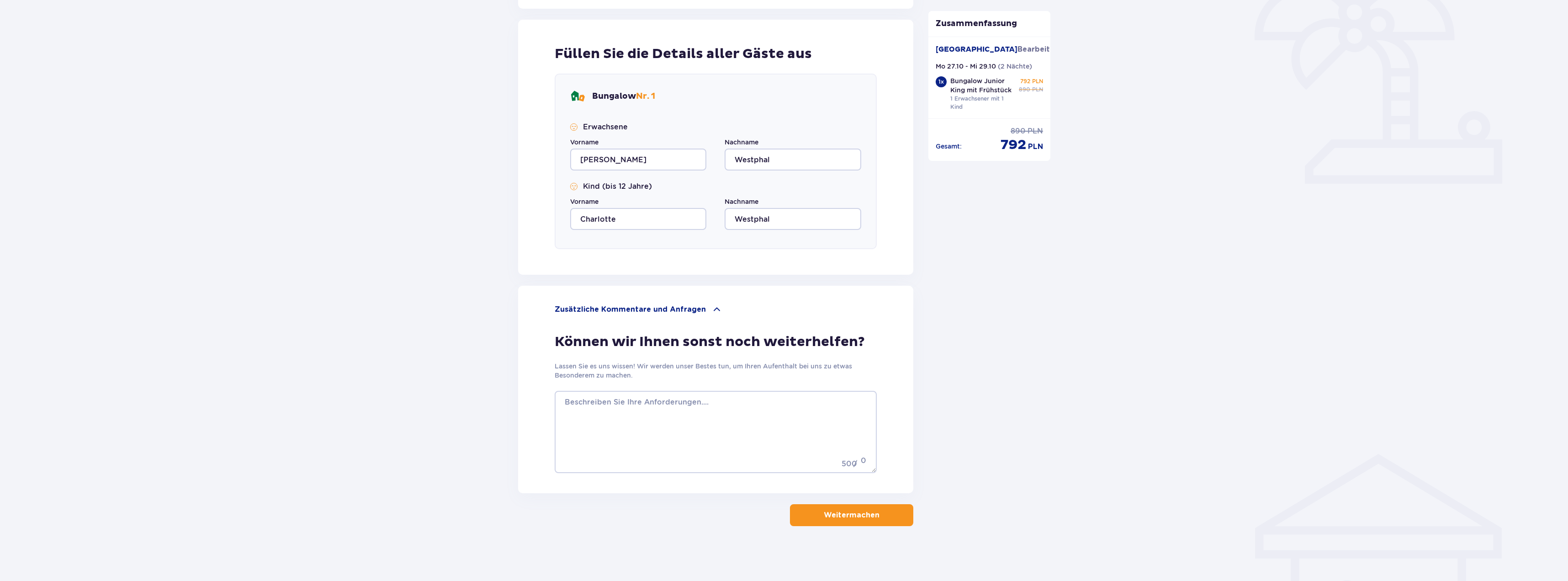
click at [876, 516] on span "button" at bounding box center [882, 515] width 11 height 11
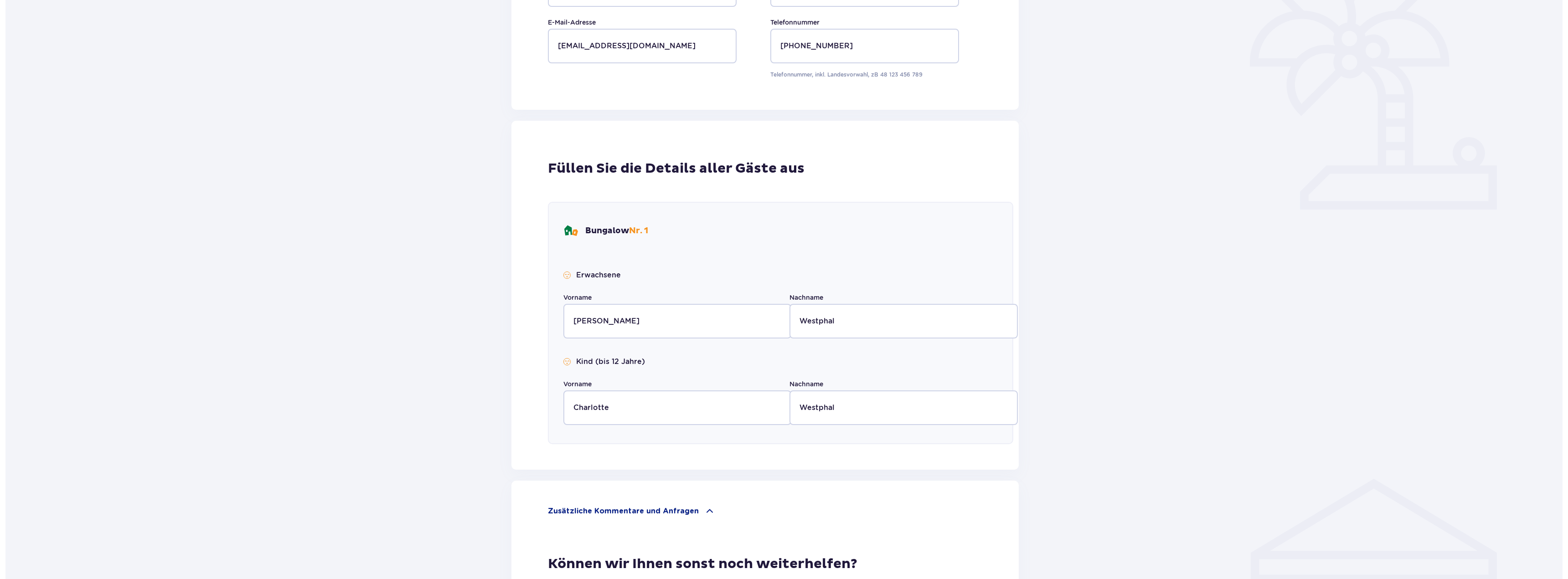
scroll to position [0, 0]
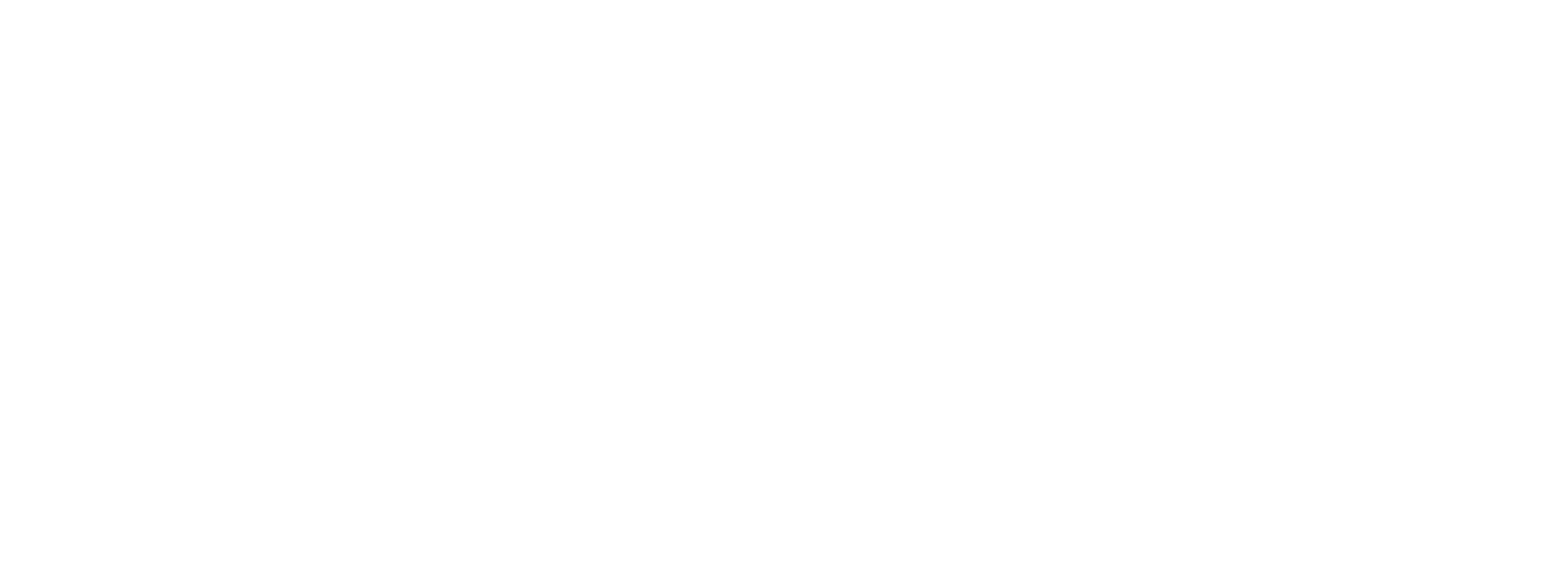
click at [846, 4] on html "Originaltext Diese Übersetzung bewerten Mit deinem Feedback können wir Google Ü…" at bounding box center [784, 2] width 1568 height 4
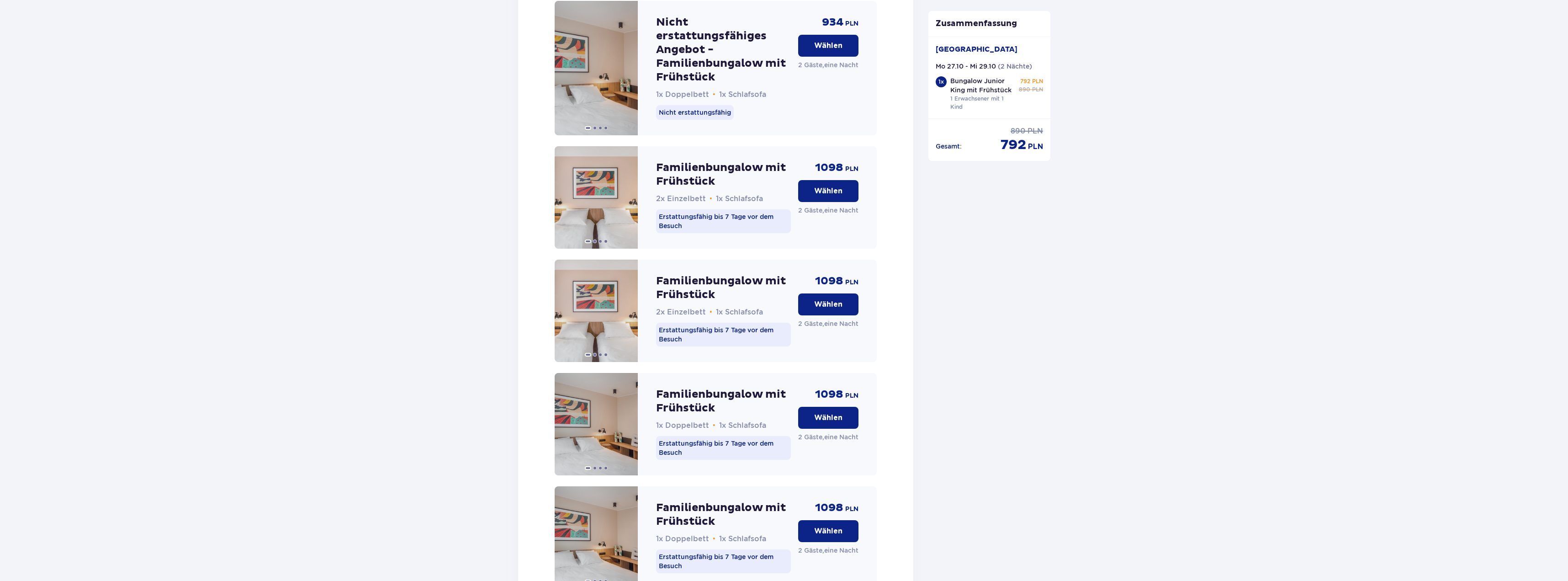
scroll to position [4235, 0]
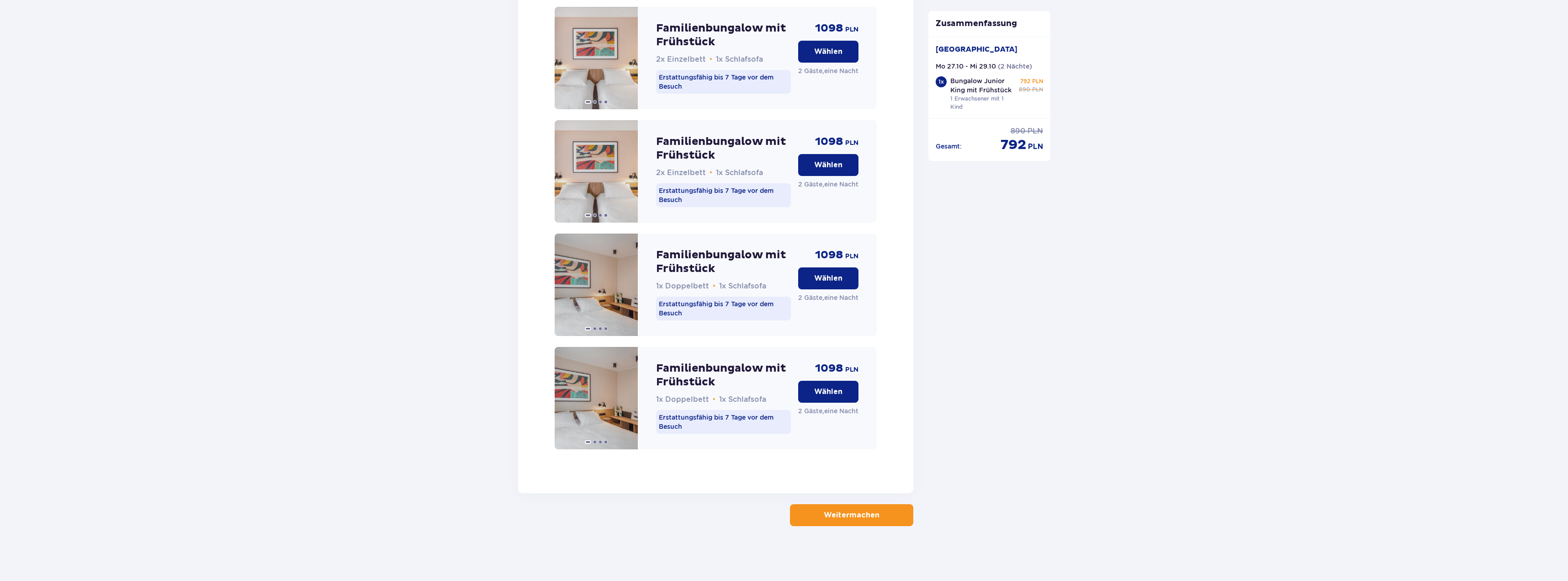
click at [858, 515] on font "Weitermachen" at bounding box center [851, 515] width 56 height 7
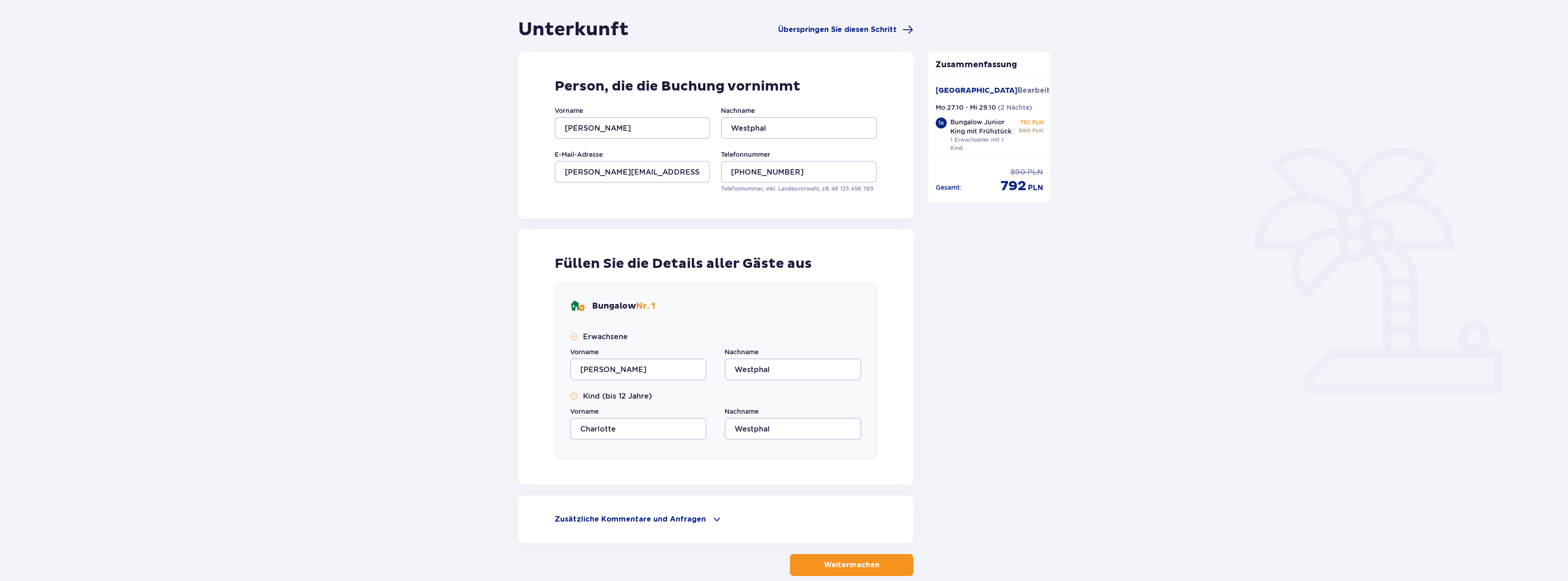
scroll to position [128, 0]
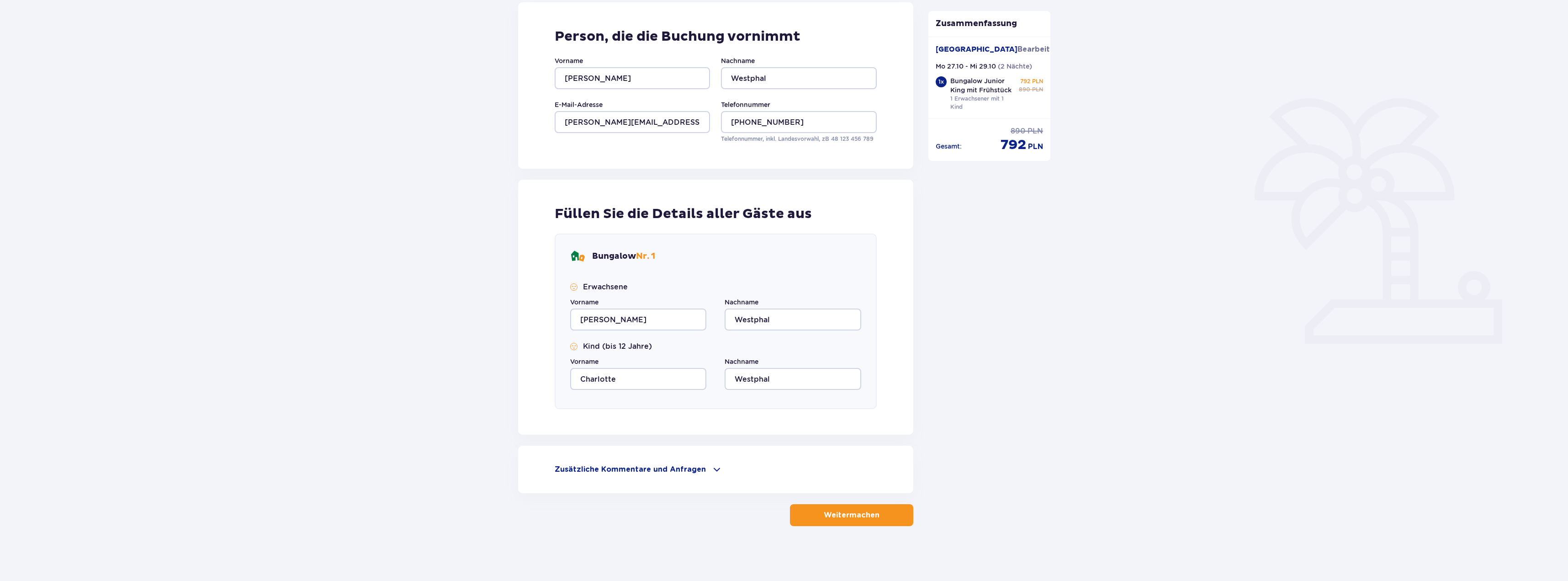
click at [852, 524] on button "Weitermachen" at bounding box center [852, 515] width 123 height 22
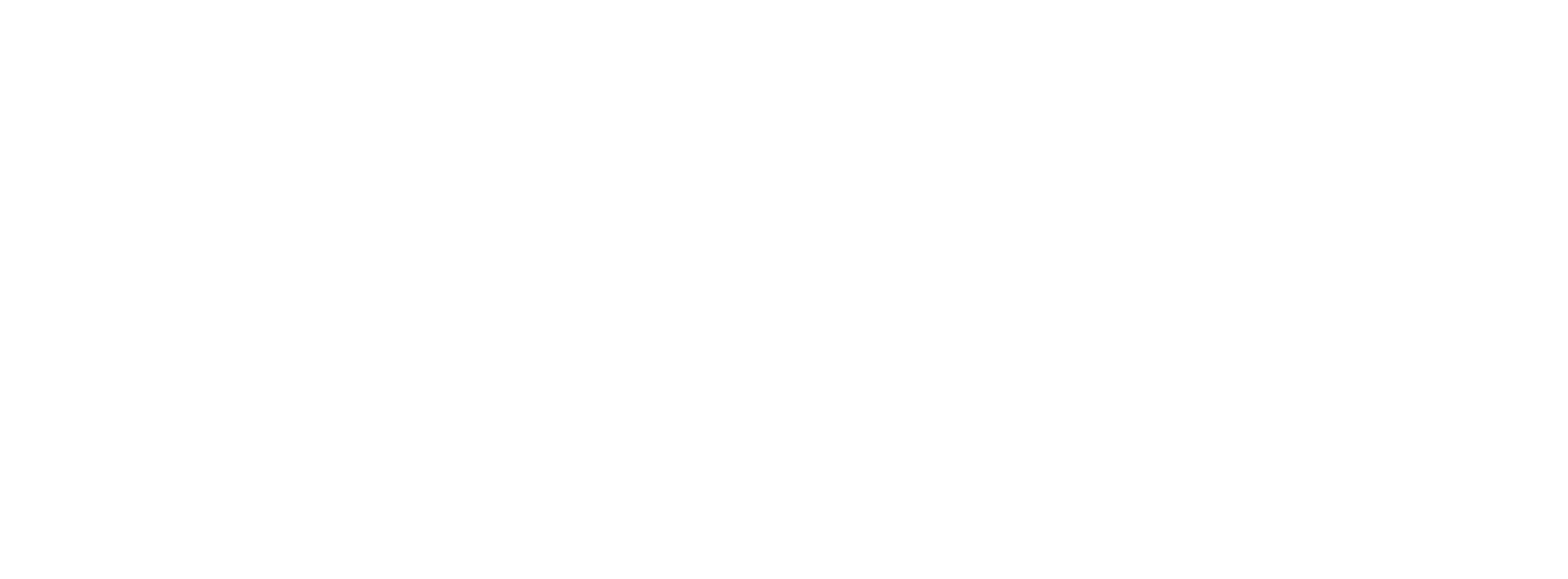
scroll to position [0, 0]
